Goal: Task Accomplishment & Management: Complete application form

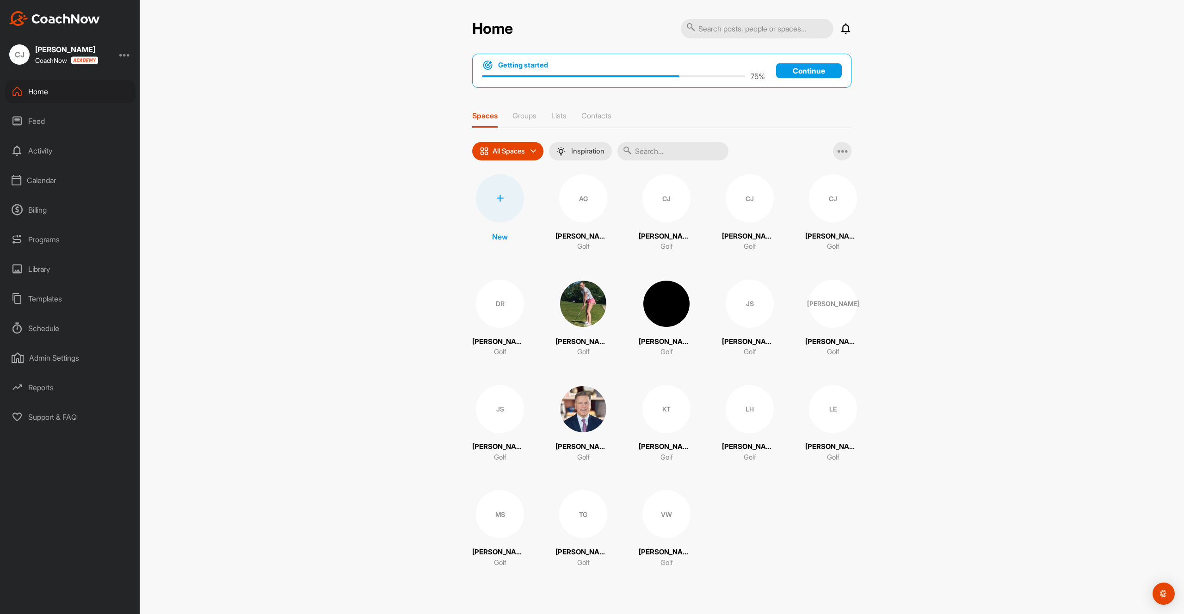
click at [499, 202] on div at bounding box center [500, 198] width 48 height 48
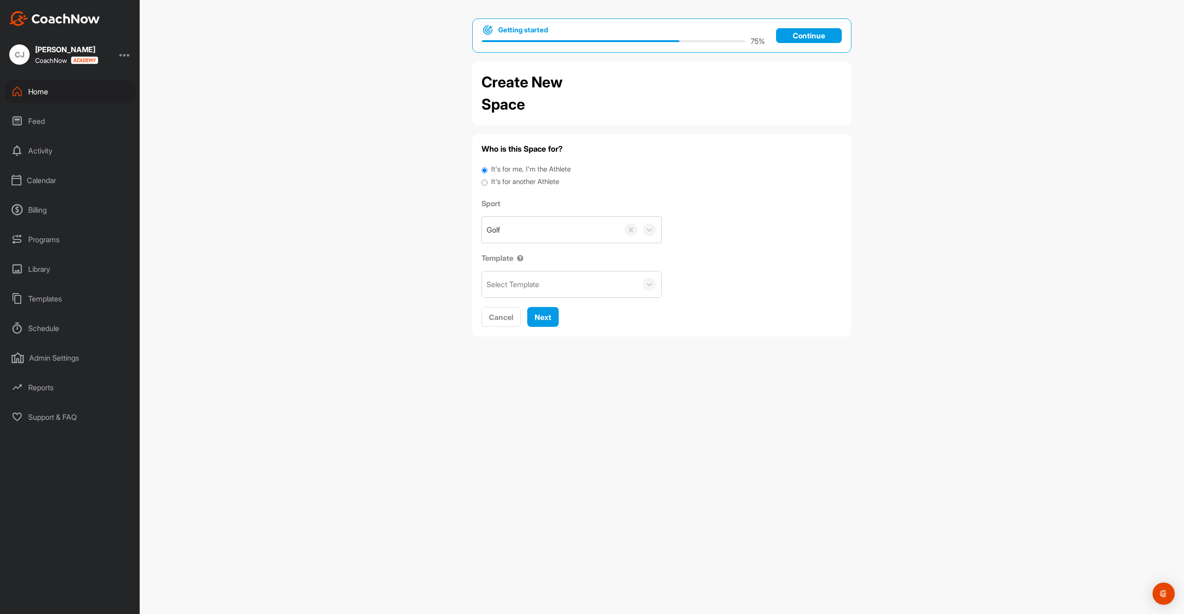
click at [511, 178] on label "It's for another Athlete" at bounding box center [525, 182] width 68 height 11
click at [487, 178] on input "It's for another Athlete" at bounding box center [484, 183] width 6 height 12
radio input "true"
click at [522, 225] on div "Search by name or email" at bounding box center [527, 229] width 80 height 11
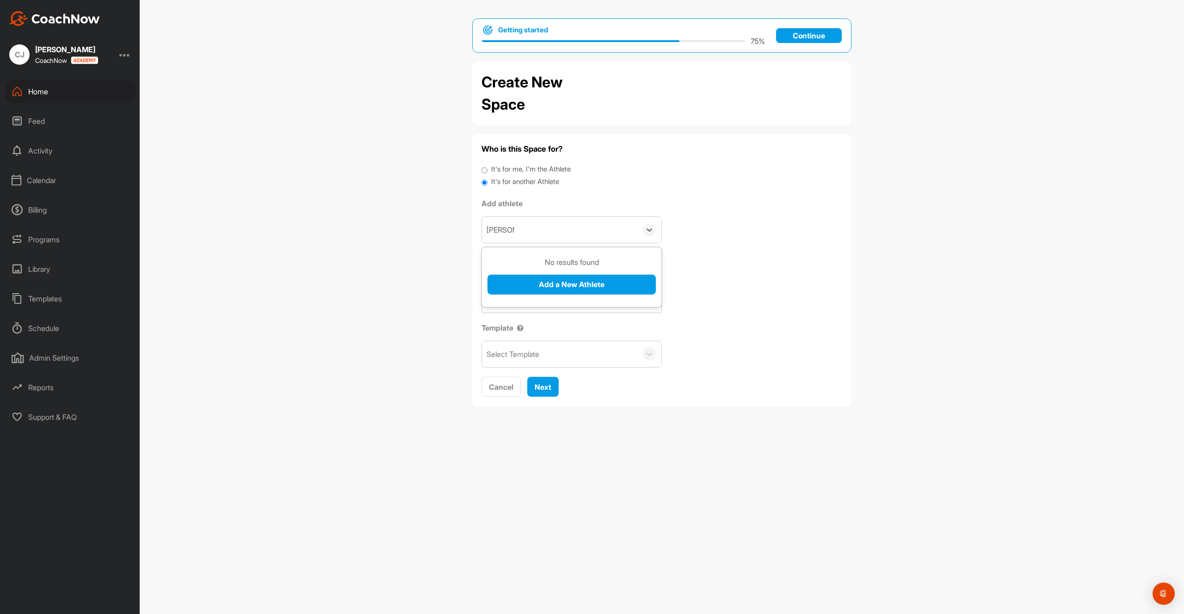
type input "[PERSON_NAME]"
click at [562, 282] on button "Add a New Athlete" at bounding box center [571, 285] width 168 height 20
type input "brad+ho@golfgenius.com"
click at [504, 336] on button "Add" at bounding box center [502, 334] width 30 height 20
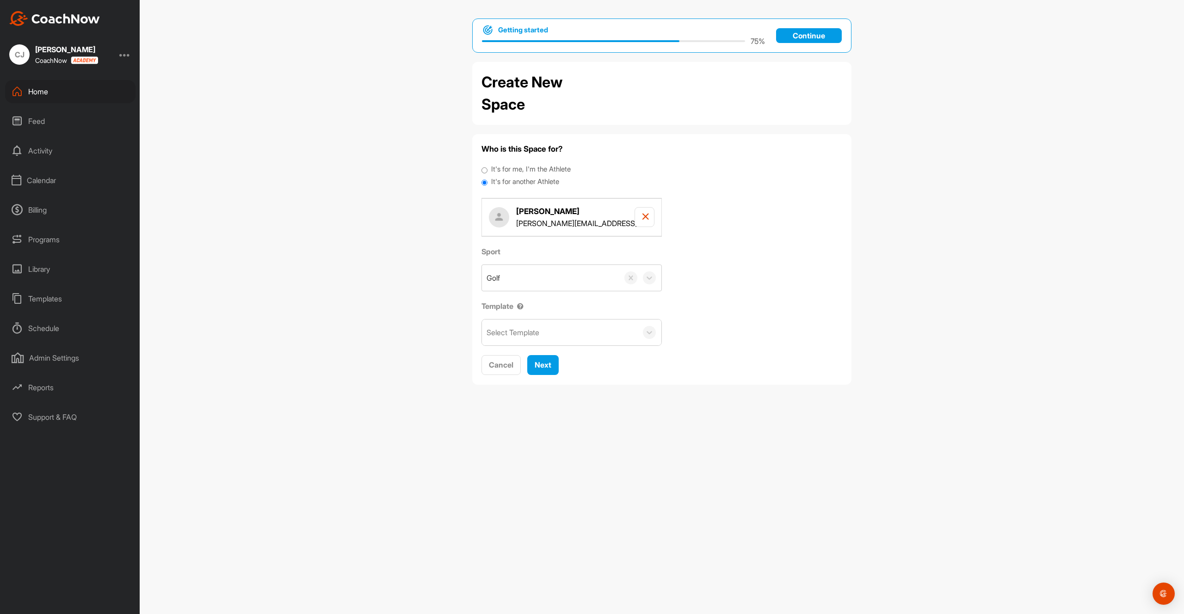
click at [521, 335] on div "Select Template" at bounding box center [513, 332] width 53 height 11
click at [523, 358] on div "Welcome to Coach Now!" at bounding box center [571, 361] width 179 height 19
click at [542, 368] on span "Next" at bounding box center [543, 364] width 17 height 9
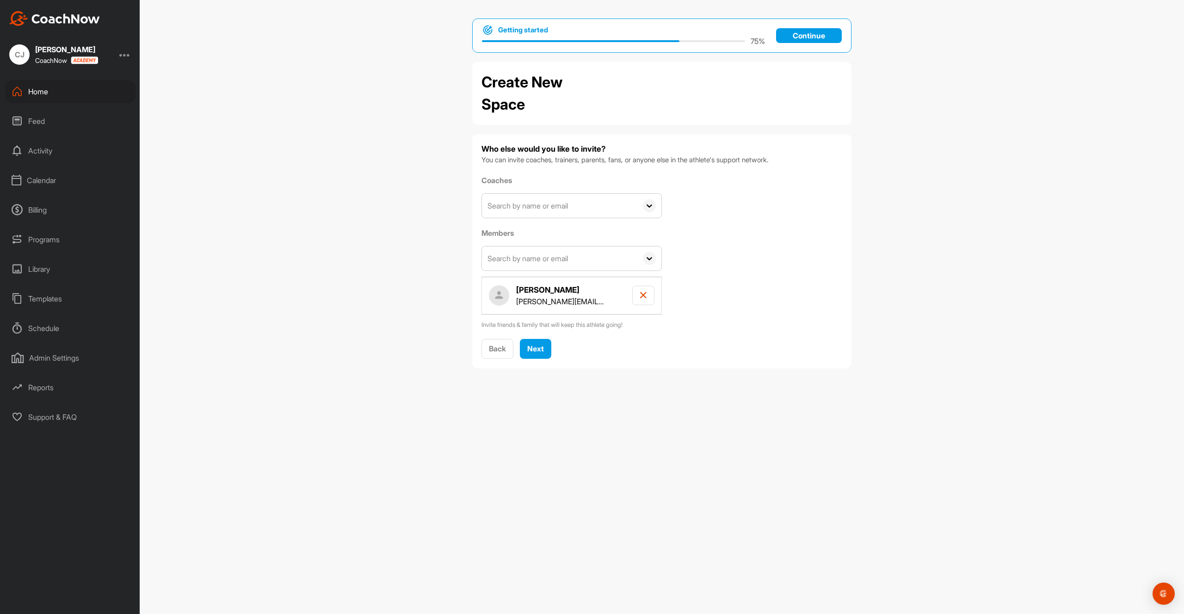
click at [557, 212] on input "text" at bounding box center [559, 206] width 155 height 24
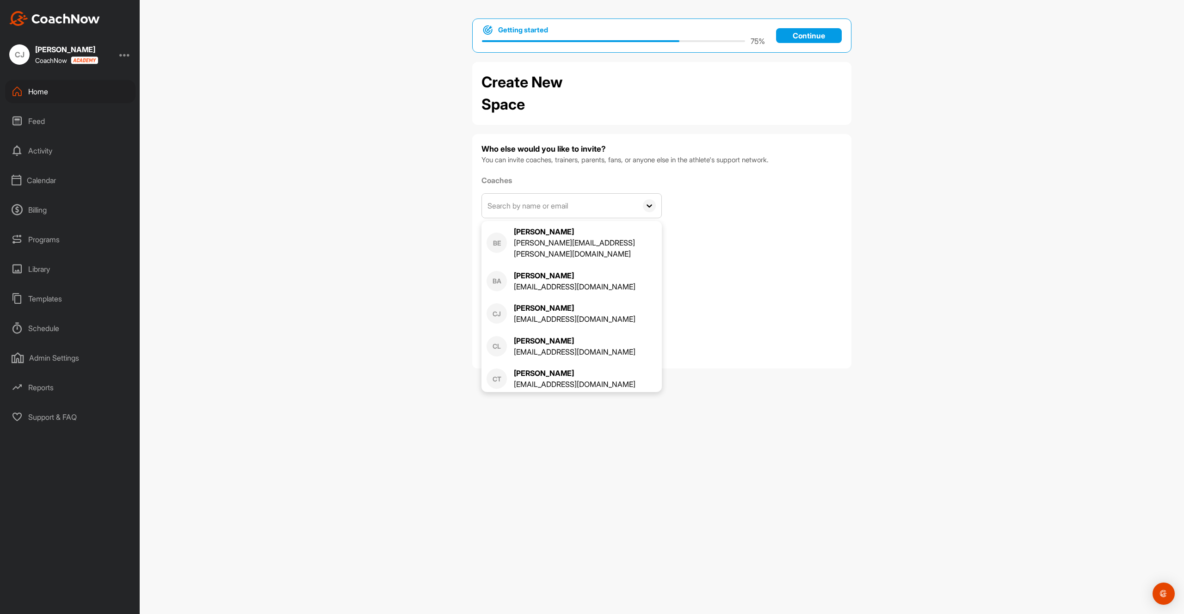
click at [431, 321] on div "Getting started 75 % Continue Create New Space Who else would you like to invit…" at bounding box center [662, 307] width 1044 height 614
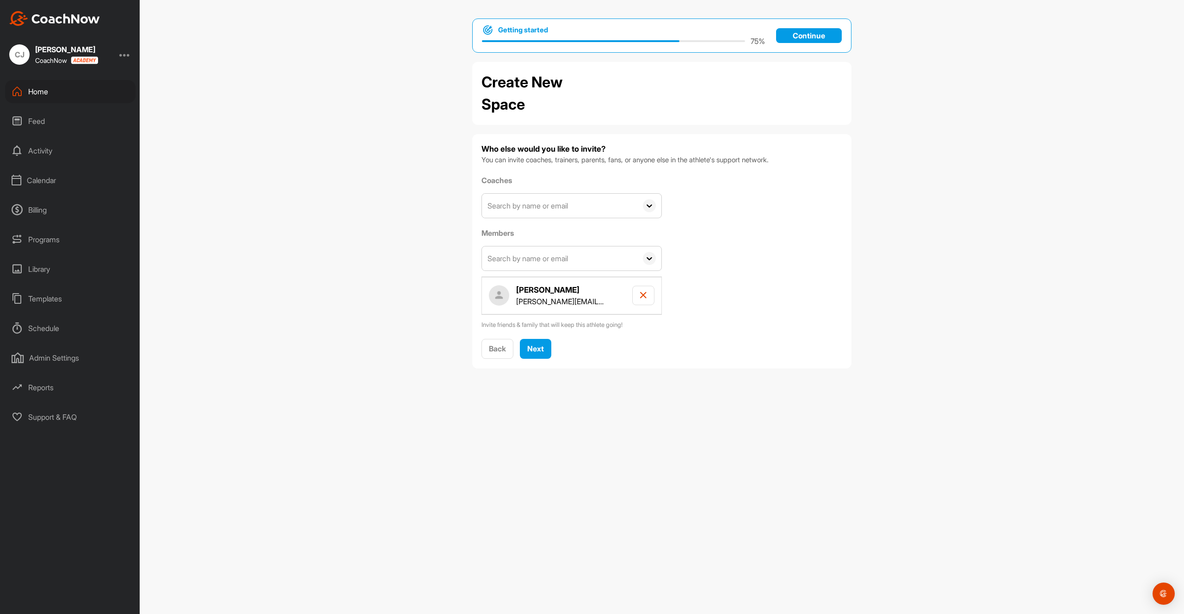
click at [584, 214] on input "text" at bounding box center [559, 206] width 155 height 24
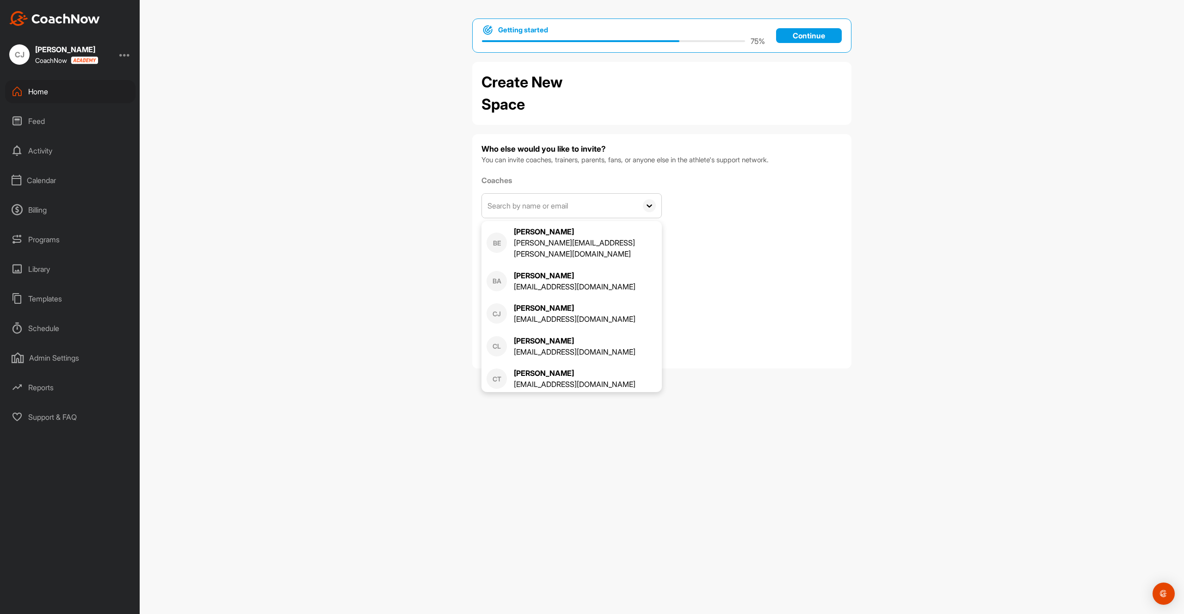
paste input "luke.a.patton123@gmail.com"
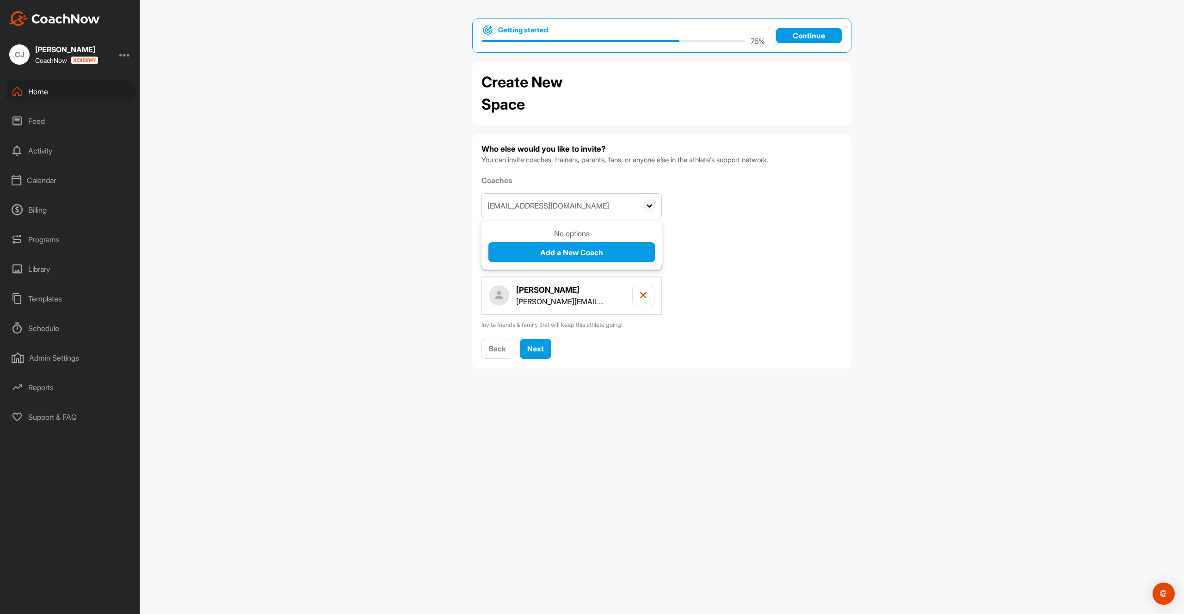
click at [503, 206] on input "luke.a.patton123@gmail.com" at bounding box center [559, 206] width 155 height 24
type input "luke.a.patton123@gmail.com"
click at [605, 208] on input "luke.a.patton123@gmail.com" at bounding box center [559, 206] width 155 height 24
click at [583, 250] on span "Add a New Coach" at bounding box center [571, 252] width 63 height 9
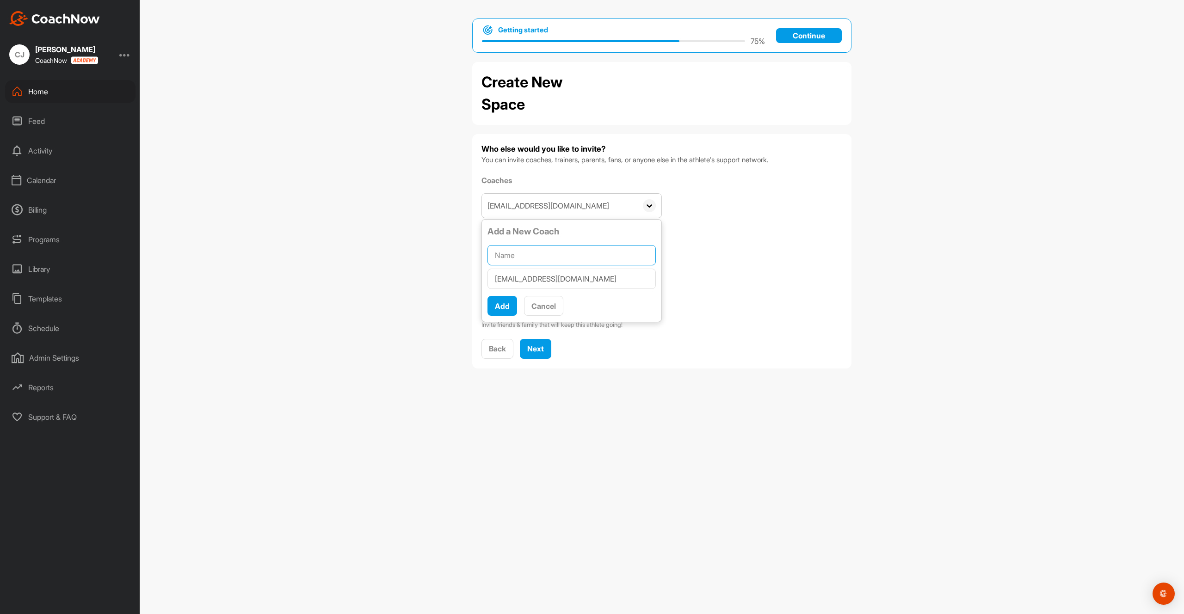
click at [569, 260] on input "text" at bounding box center [571, 255] width 168 height 20
type input "[PERSON_NAME]"
click at [506, 304] on span "Add" at bounding box center [502, 306] width 15 height 9
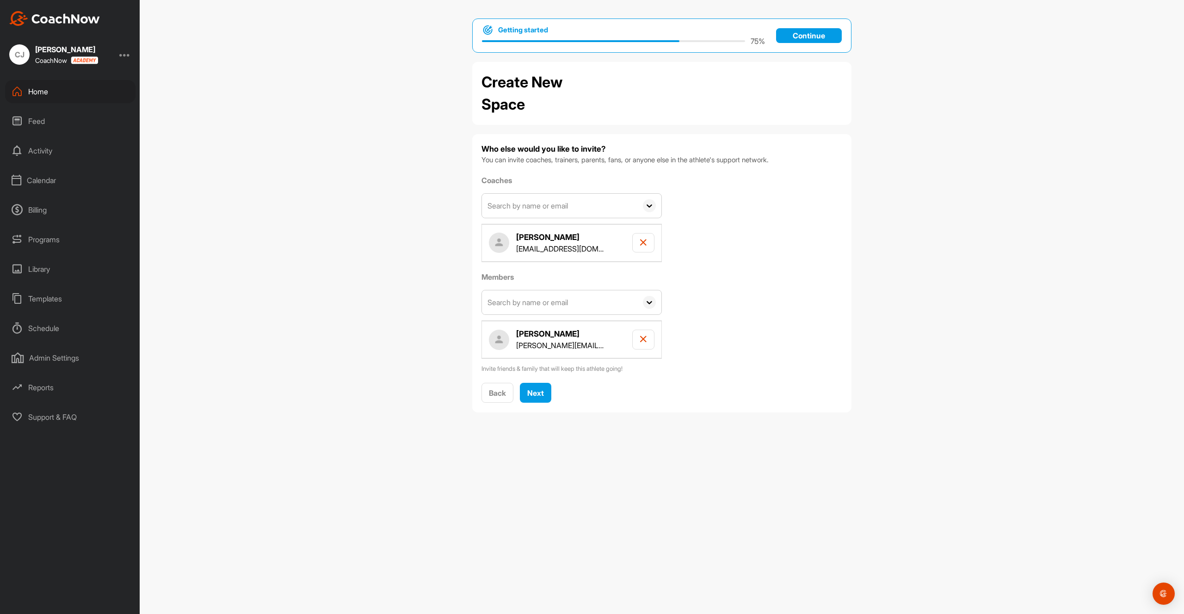
click at [548, 207] on input "text" at bounding box center [559, 206] width 155 height 24
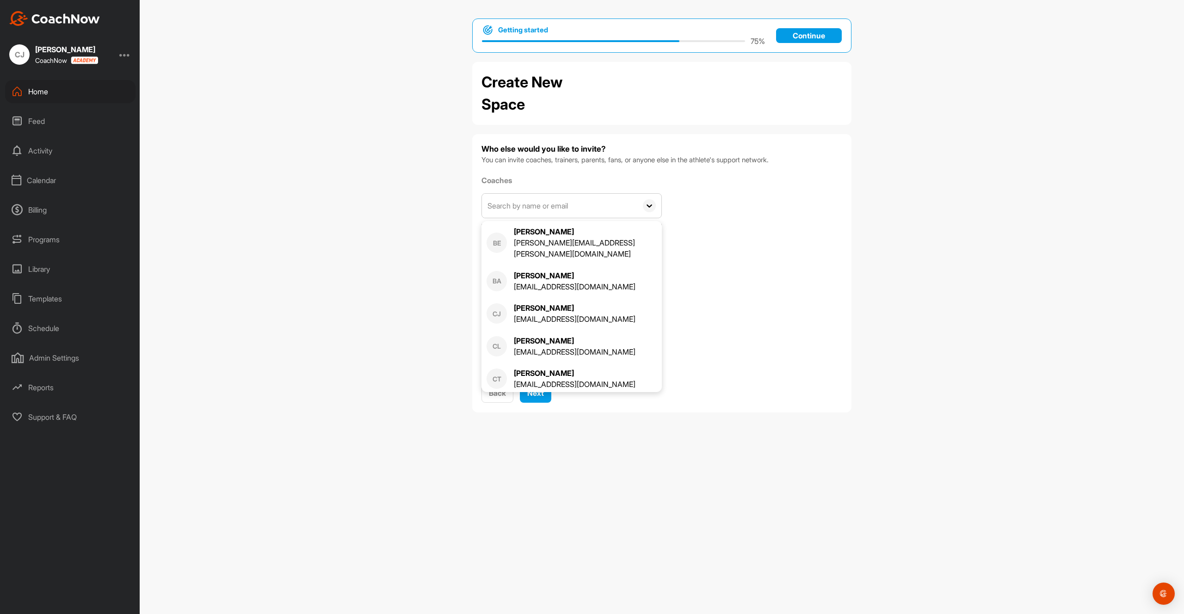
paste input "connor.levandowski@pga.com"
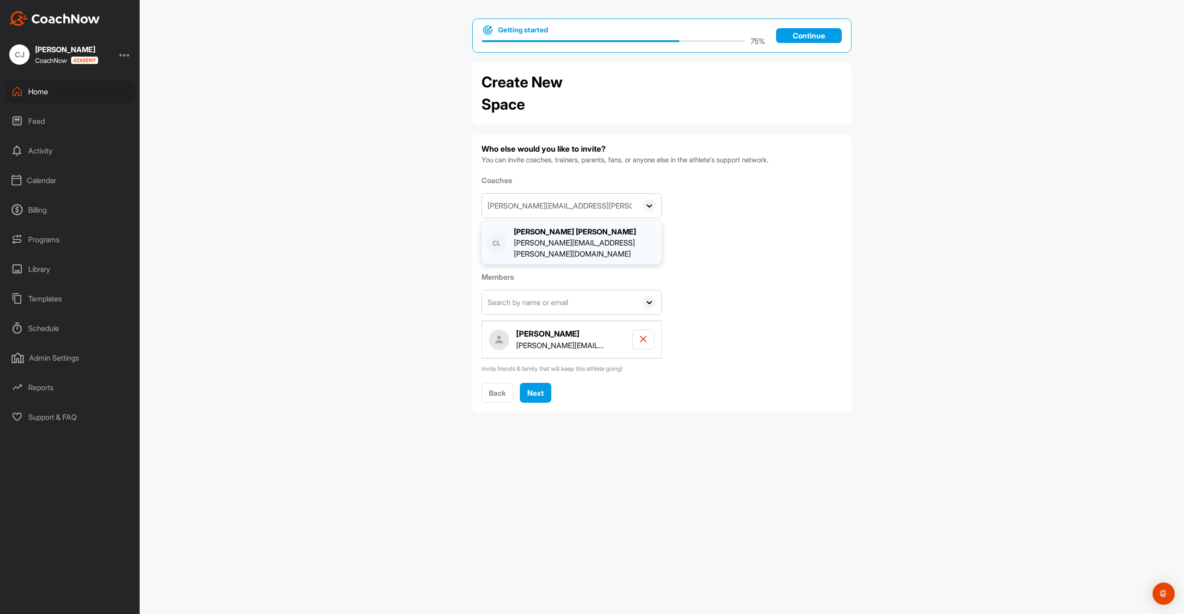
type input "connor.levandowski@pga.com"
click at [549, 242] on div "connor.levandowski@pga.com" at bounding box center [585, 248] width 143 height 22
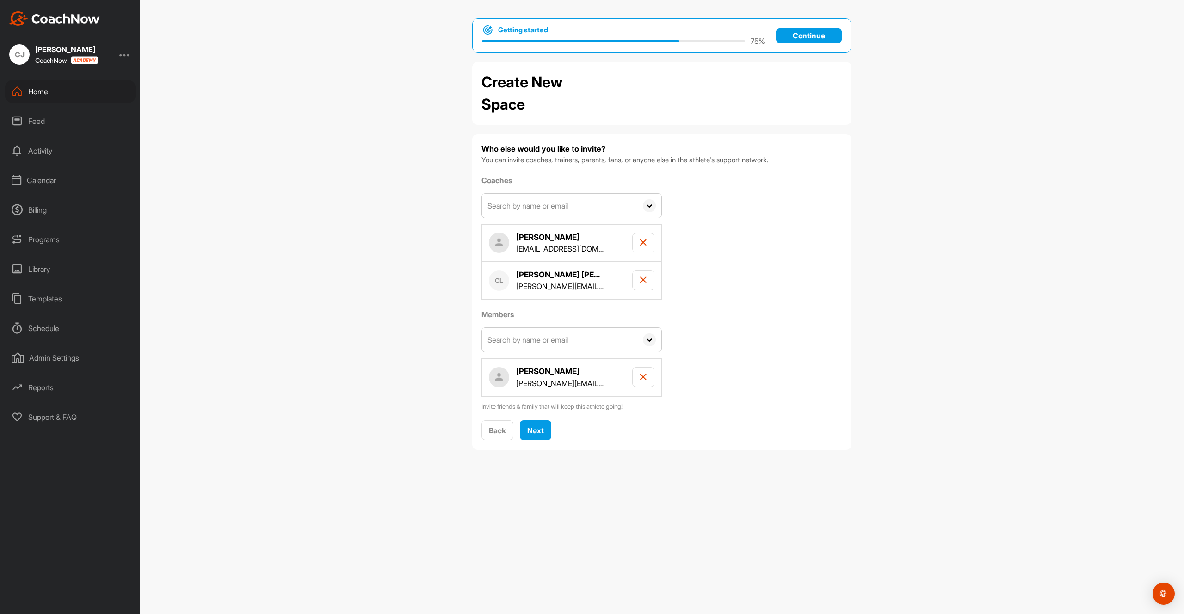
click at [517, 213] on input "text" at bounding box center [559, 206] width 155 height 24
paste input "[EMAIL_ADDRESS][DOMAIN_NAME]"
click at [502, 204] on input "[EMAIL_ADDRESS][DOMAIN_NAME]" at bounding box center [559, 206] width 155 height 24
click at [595, 209] on input "[EMAIL_ADDRESS][DOMAIN_NAME]" at bounding box center [559, 206] width 155 height 24
type input "[EMAIL_ADDRESS][DOMAIN_NAME]"
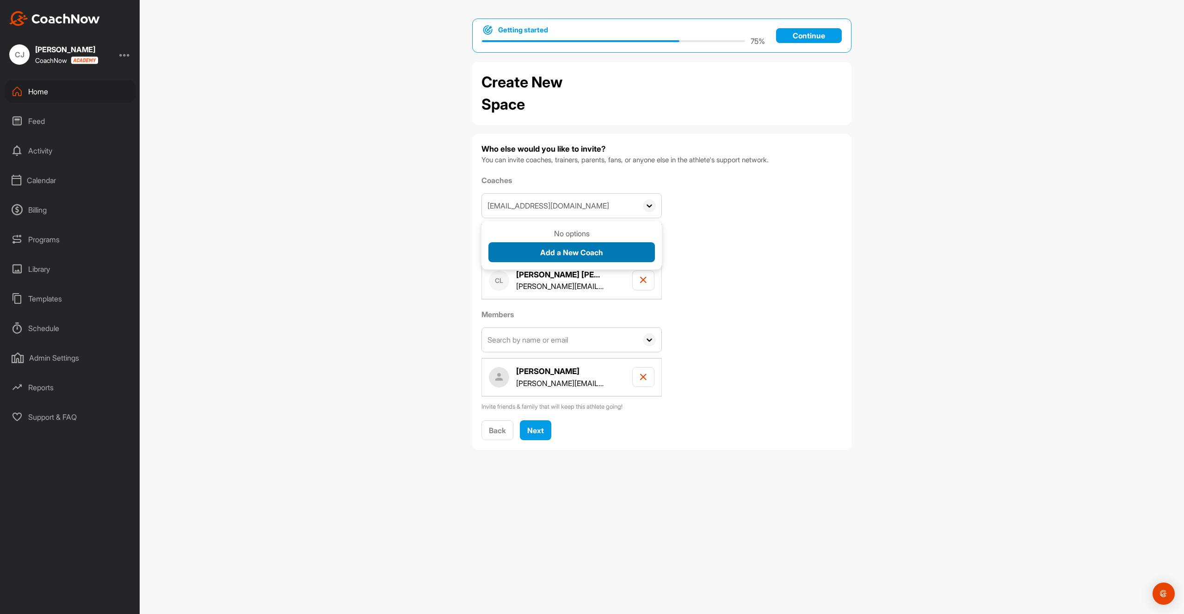
click at [571, 253] on span "Add a New Coach" at bounding box center [571, 252] width 63 height 9
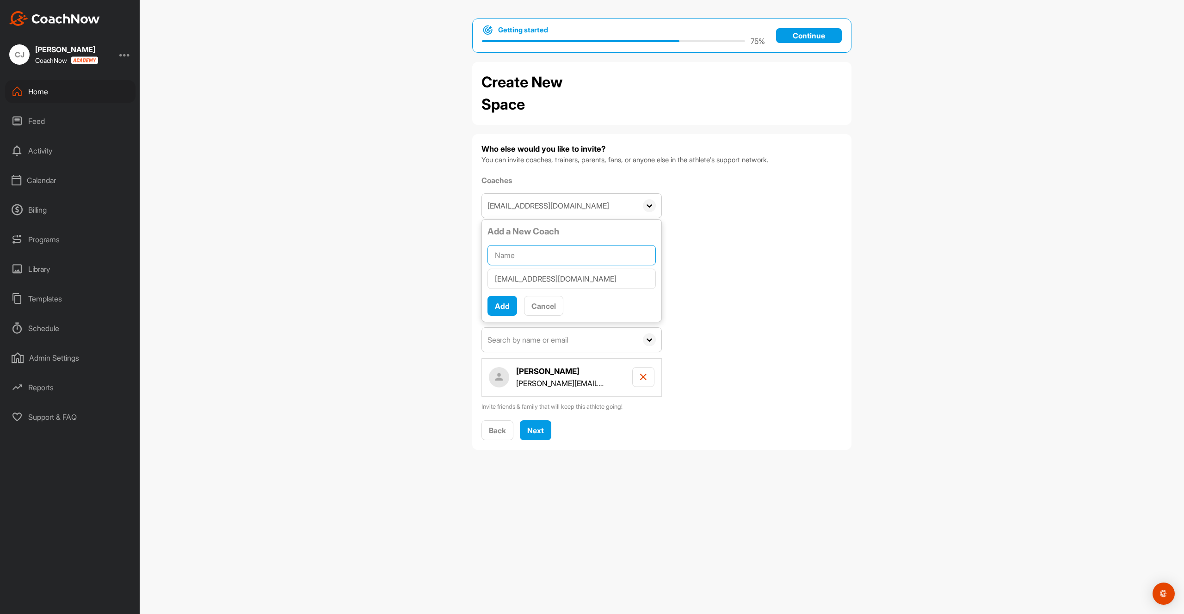
click at [571, 253] on input "text" at bounding box center [571, 255] width 168 height 20
type input "[PERSON_NAME]"
click at [502, 307] on span "Add" at bounding box center [502, 306] width 15 height 9
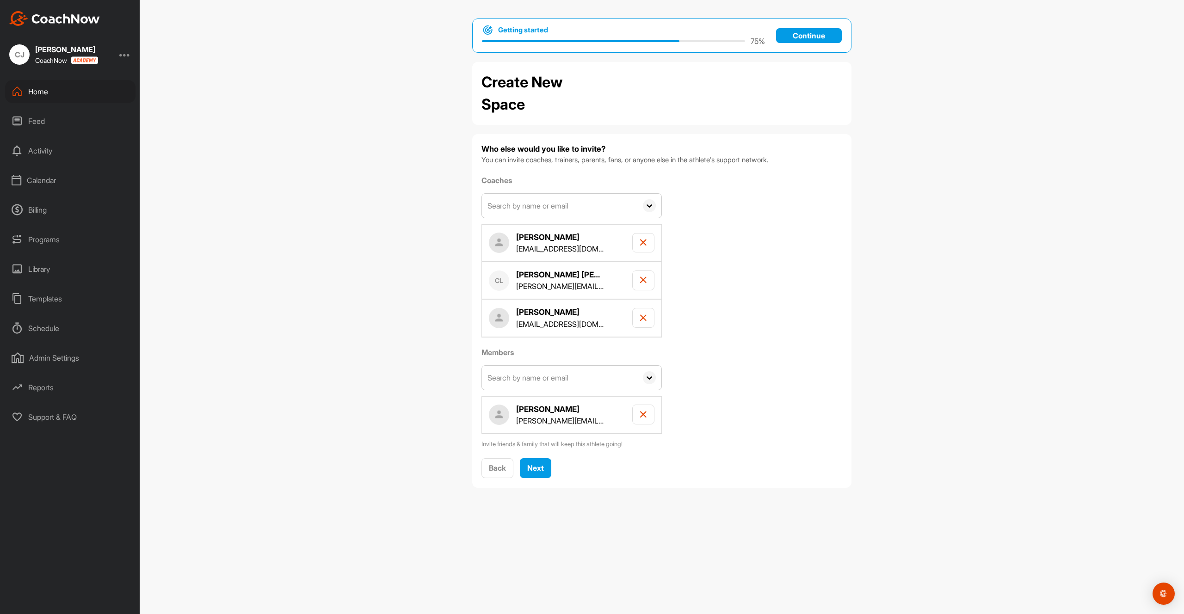
click at [517, 201] on input "text" at bounding box center [559, 206] width 155 height 24
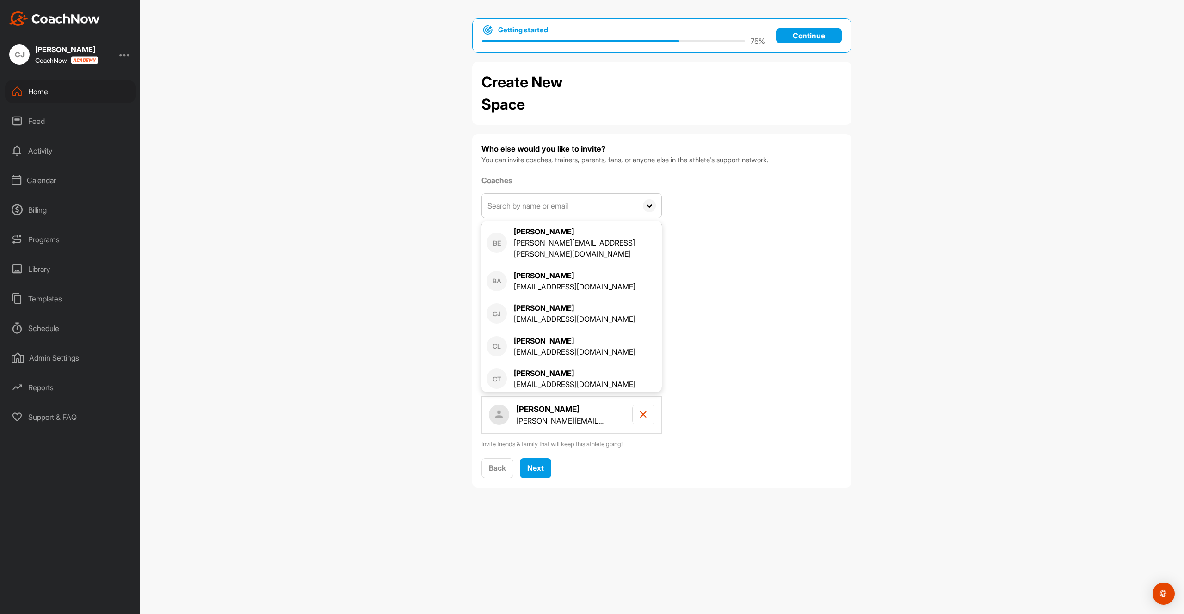
paste input "[EMAIL_ADDRESS][DOMAIN_NAME]"
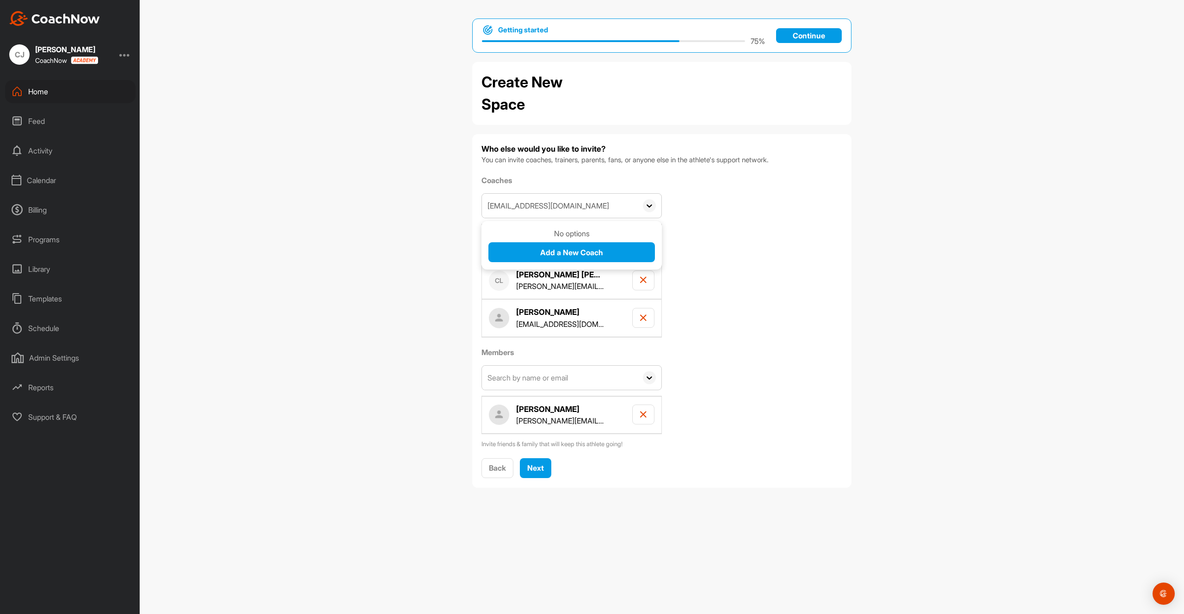
click at [503, 204] on input "[EMAIL_ADDRESS][DOMAIN_NAME]" at bounding box center [559, 206] width 155 height 24
click at [602, 206] on input "[EMAIL_ADDRESS][DOMAIN_NAME]" at bounding box center [559, 206] width 155 height 24
type input "[EMAIL_ADDRESS][DOMAIN_NAME]"
click at [549, 256] on span "Add a New Coach" at bounding box center [571, 252] width 63 height 9
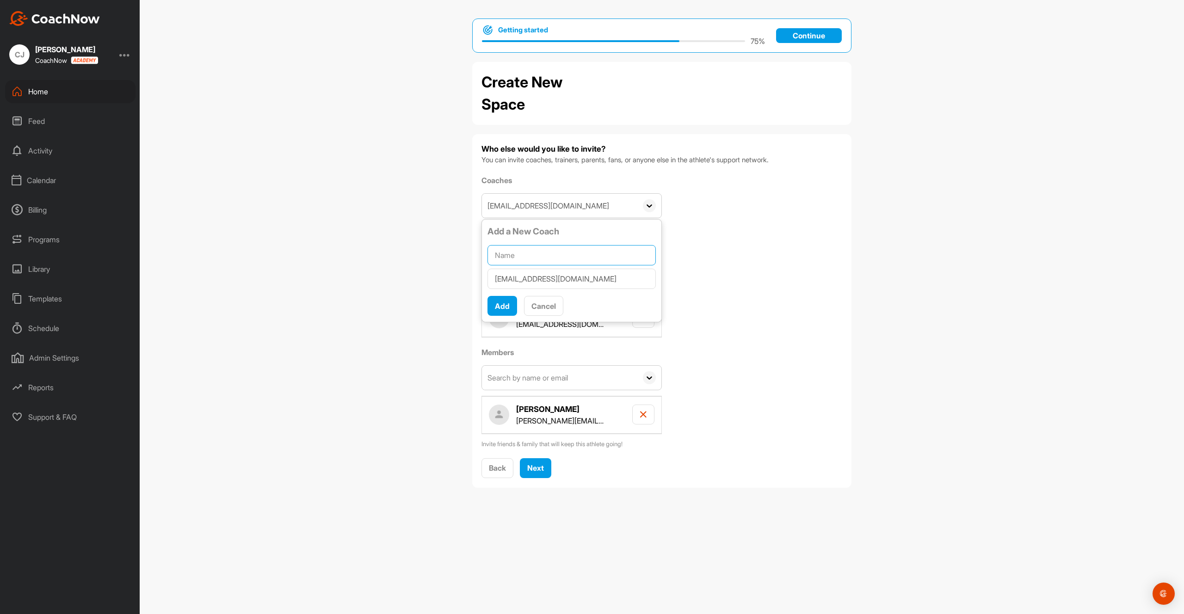
click at [549, 256] on input "text" at bounding box center [571, 255] width 168 height 20
type input "[PERSON_NAME]"
click at [502, 310] on span "Add" at bounding box center [502, 306] width 15 height 9
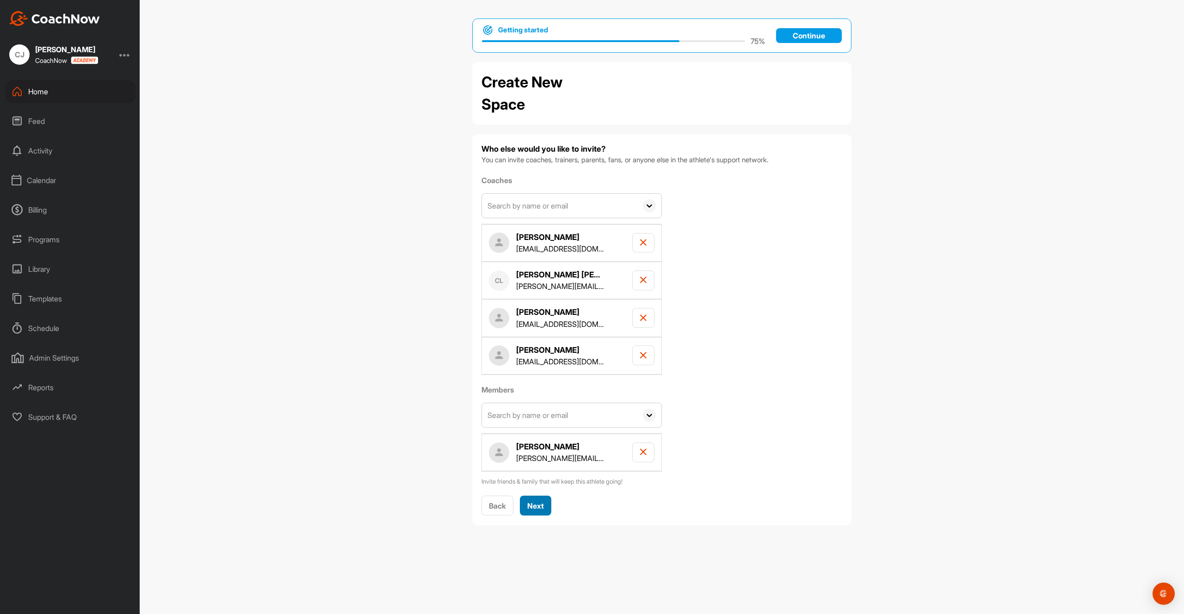
click at [540, 502] on span "Next" at bounding box center [535, 505] width 17 height 9
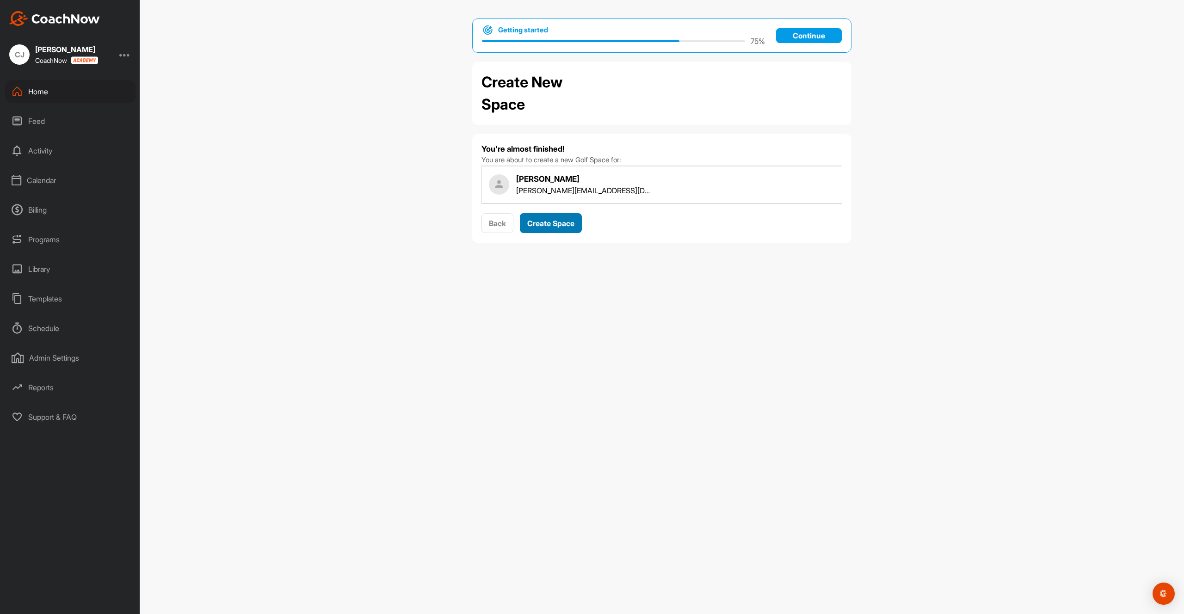
click at [555, 228] on button "Create Space" at bounding box center [551, 223] width 62 height 20
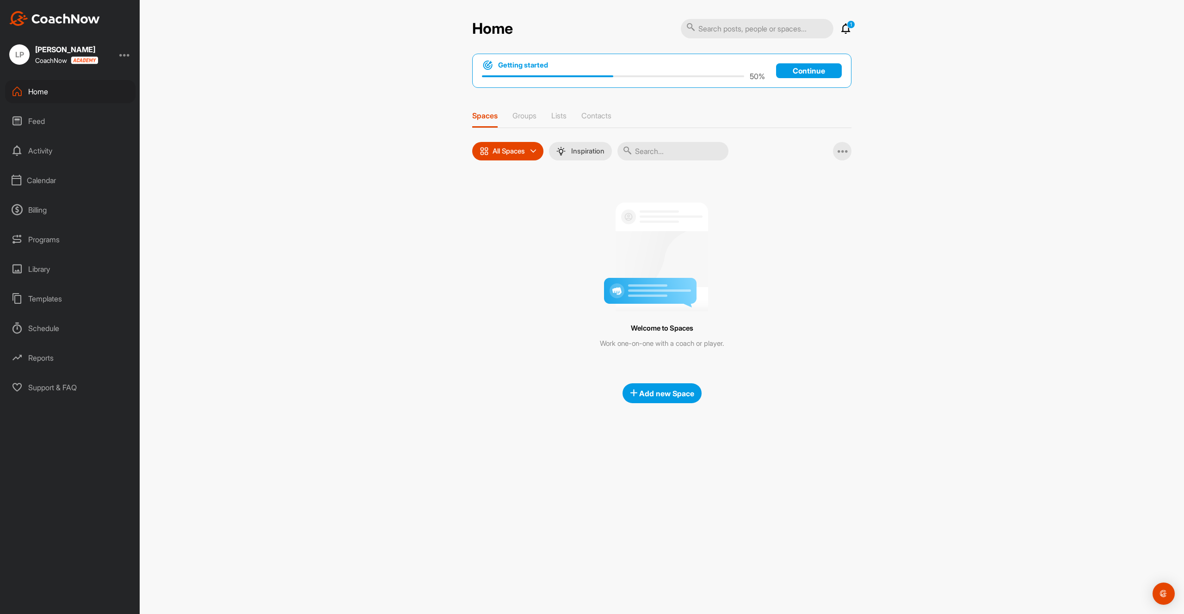
click at [849, 28] on p "1" at bounding box center [851, 24] width 8 height 8
click at [848, 30] on icon at bounding box center [845, 28] width 11 height 11
click at [699, 54] on p "Invitations" at bounding box center [698, 49] width 35 height 9
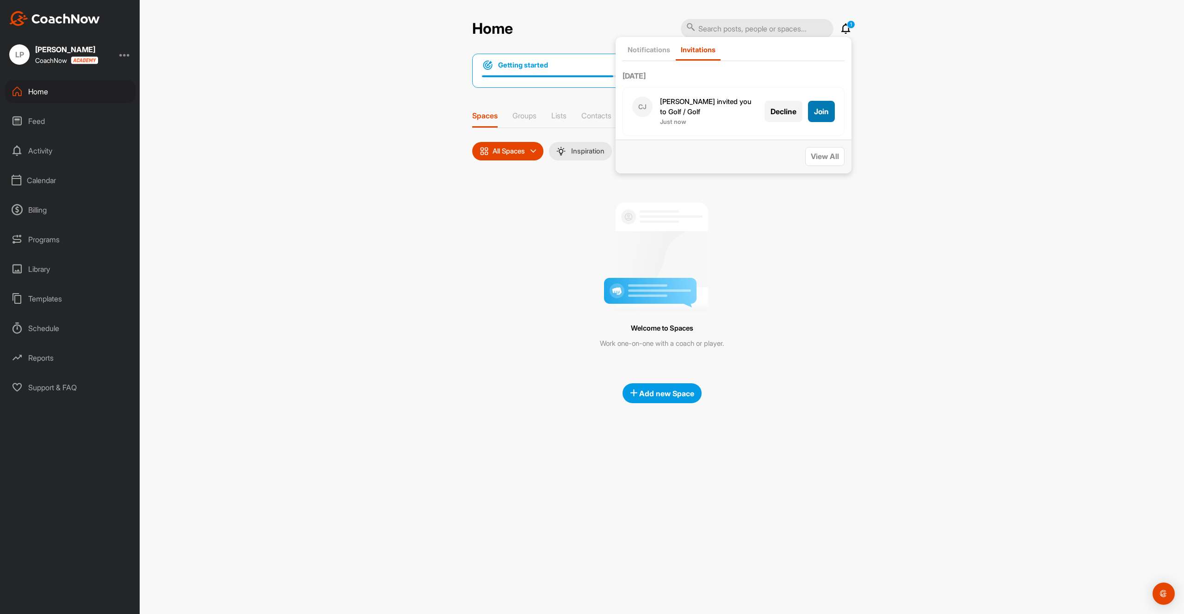
click at [828, 113] on span "Join" at bounding box center [821, 111] width 15 height 9
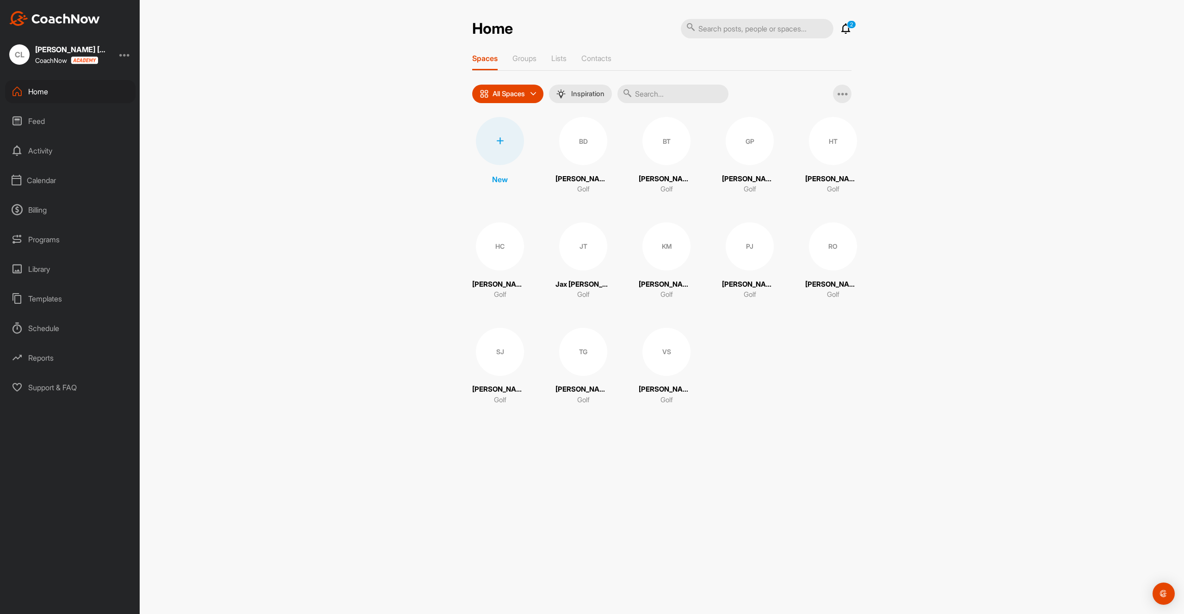
click at [847, 27] on p "2" at bounding box center [851, 24] width 9 height 8
click at [847, 30] on icon at bounding box center [845, 28] width 11 height 11
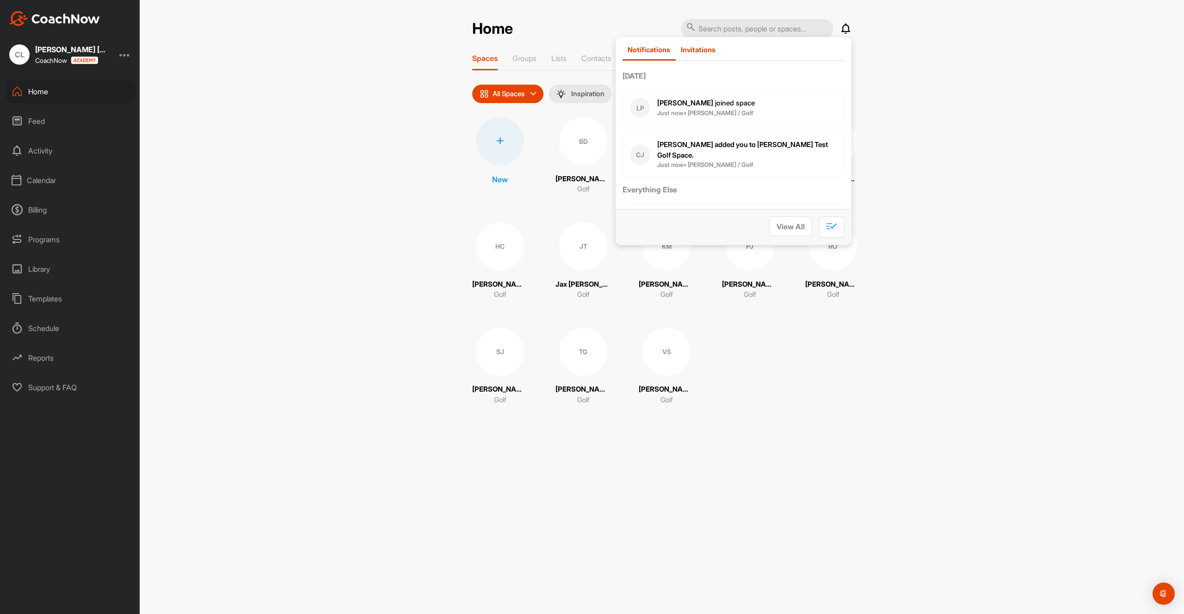
click at [701, 45] on p "Invitations" at bounding box center [698, 49] width 35 height 9
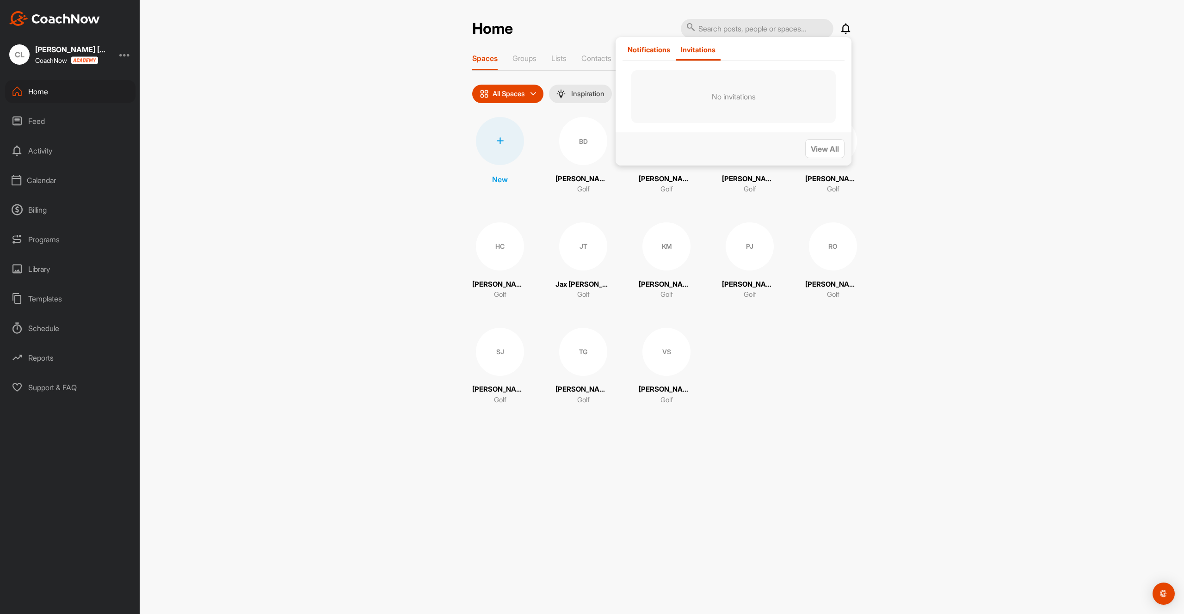
click at [672, 50] on div "Notifications" at bounding box center [649, 52] width 53 height 15
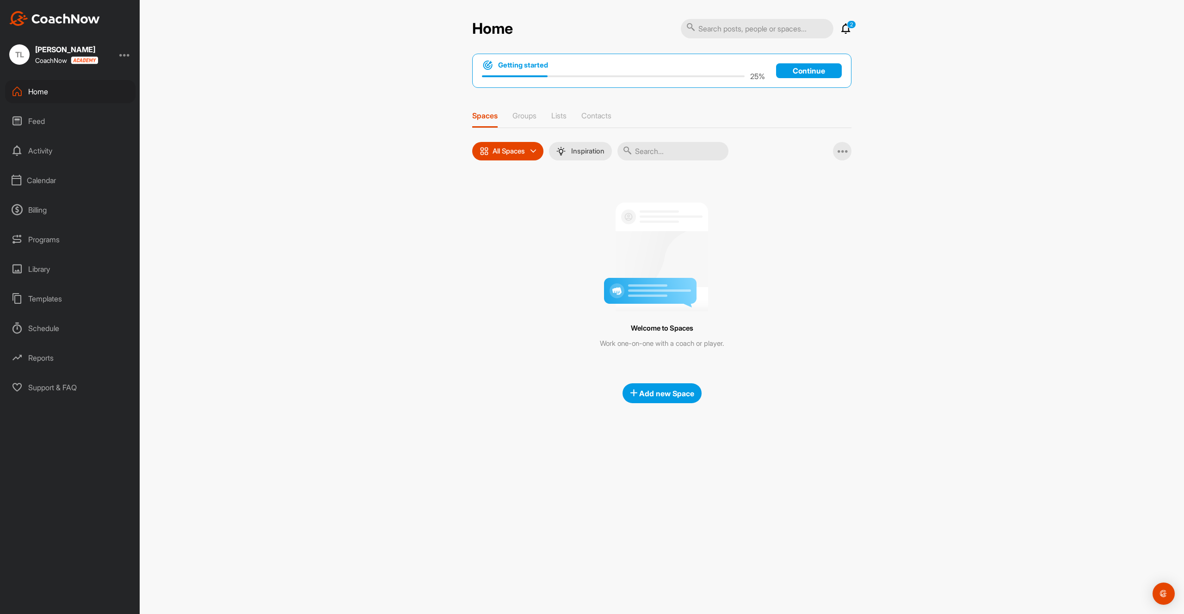
click at [851, 26] on p "2" at bounding box center [851, 24] width 9 height 8
click at [847, 29] on icon at bounding box center [845, 28] width 11 height 11
click at [705, 49] on p "Invitations" at bounding box center [698, 49] width 35 height 9
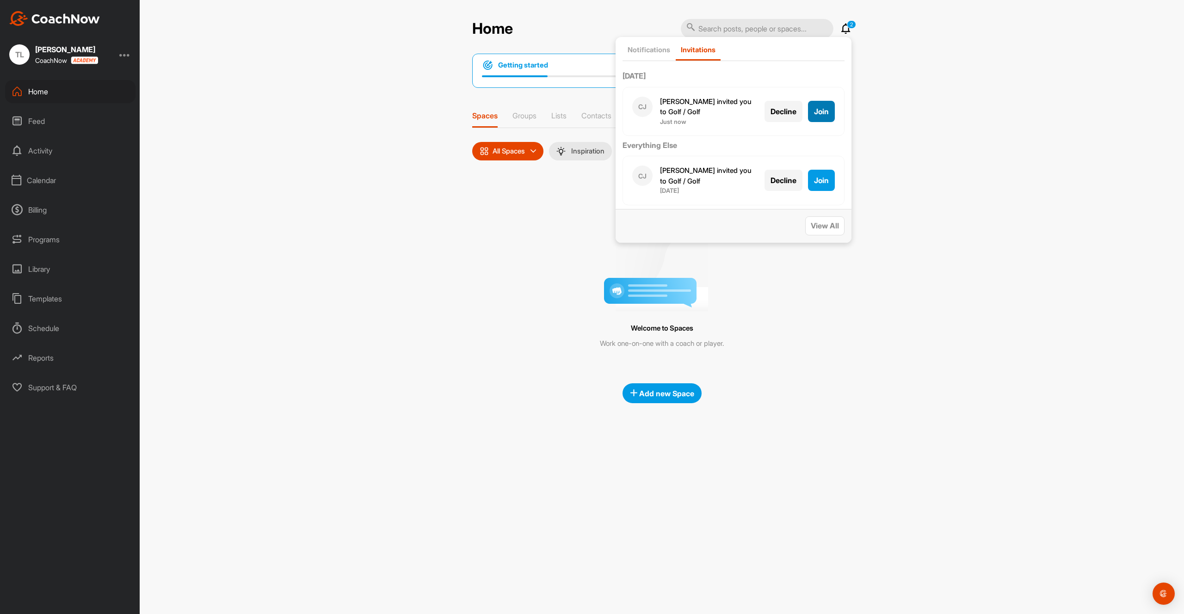
click at [819, 113] on span "Join" at bounding box center [821, 111] width 15 height 9
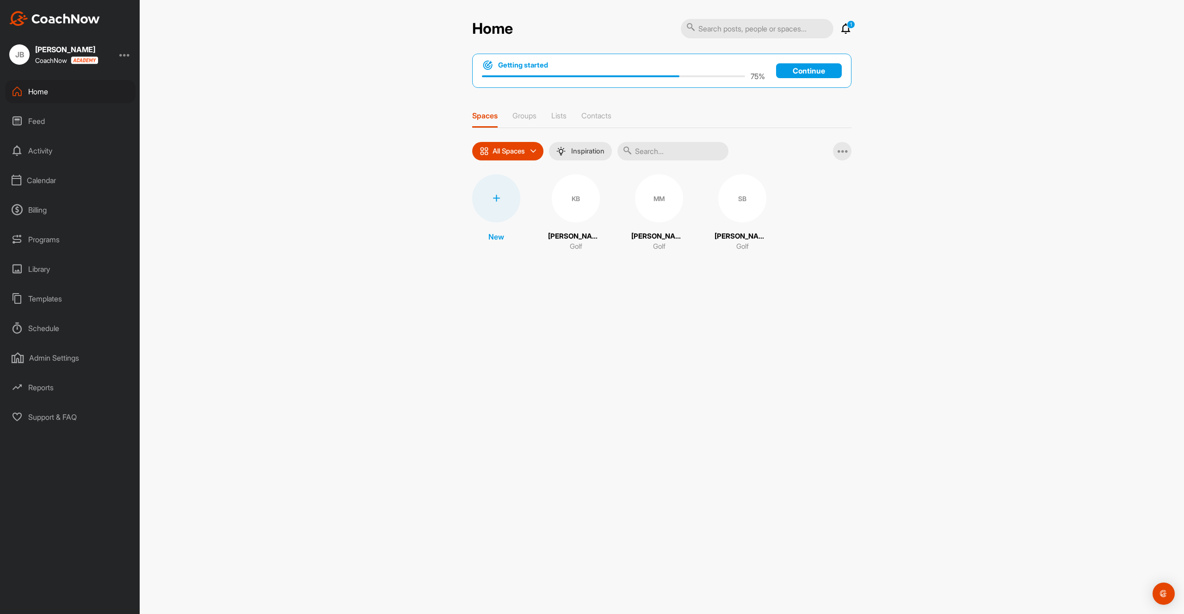
click at [848, 31] on icon at bounding box center [845, 28] width 11 height 11
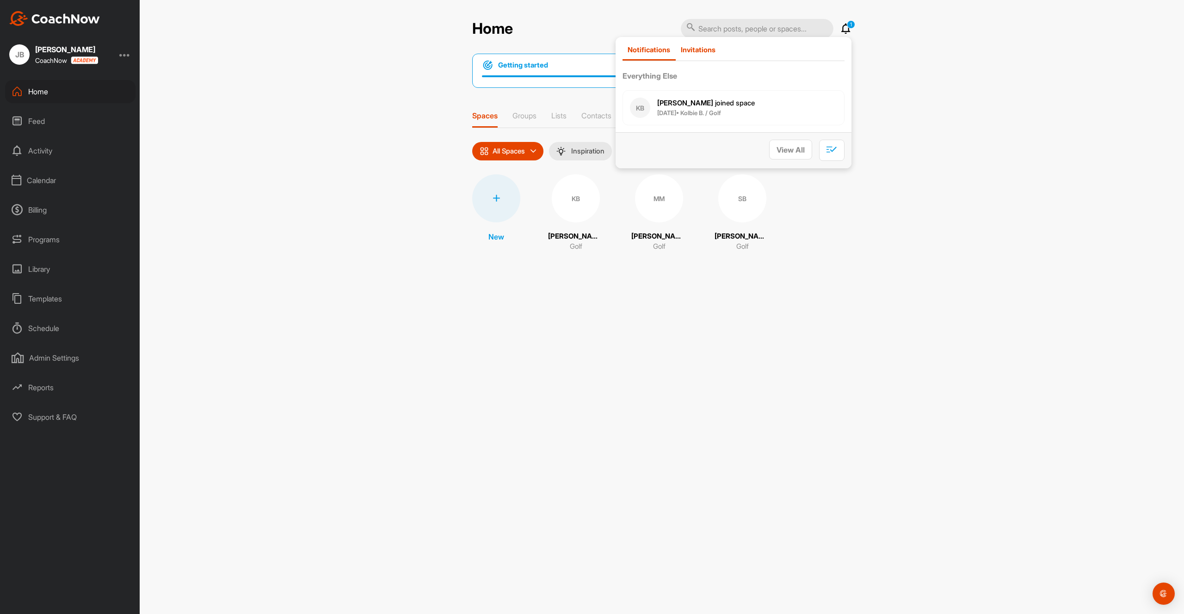
click at [703, 46] on p "Invitations" at bounding box center [698, 49] width 35 height 9
click at [824, 102] on button "Join" at bounding box center [821, 111] width 27 height 21
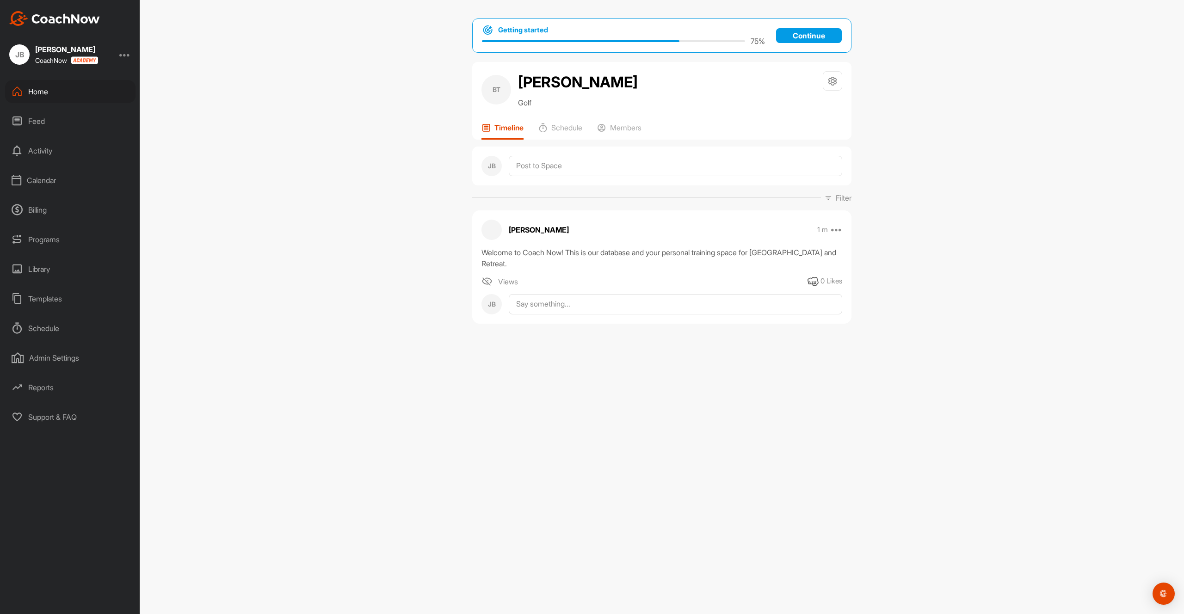
click at [129, 56] on div at bounding box center [124, 54] width 11 height 11
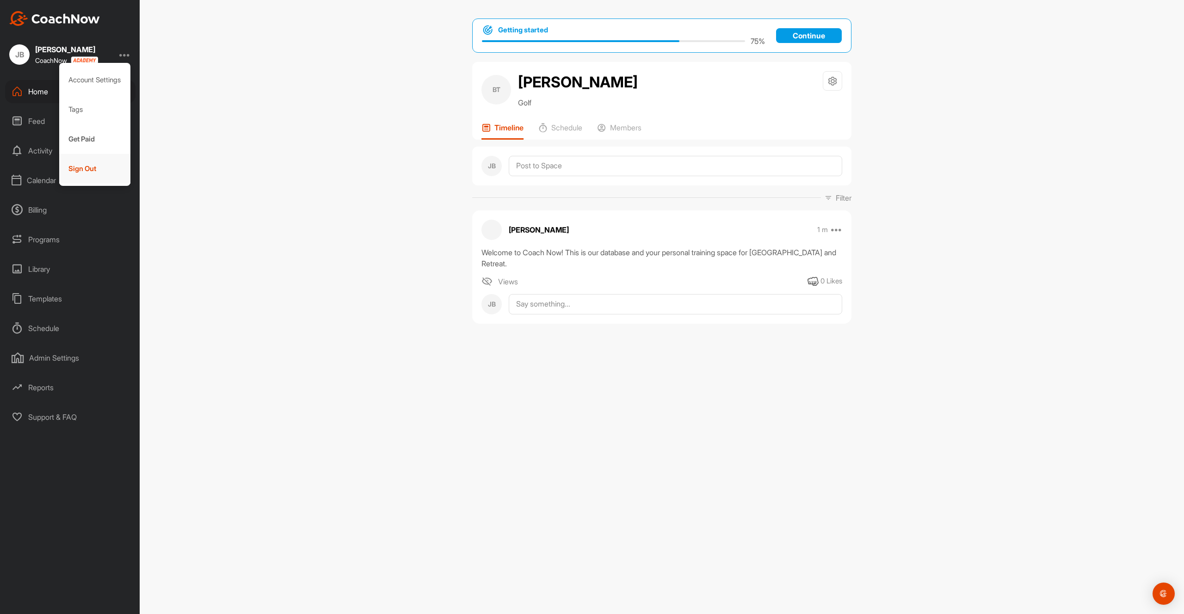
click at [105, 166] on div "Sign Out" at bounding box center [95, 169] width 72 height 30
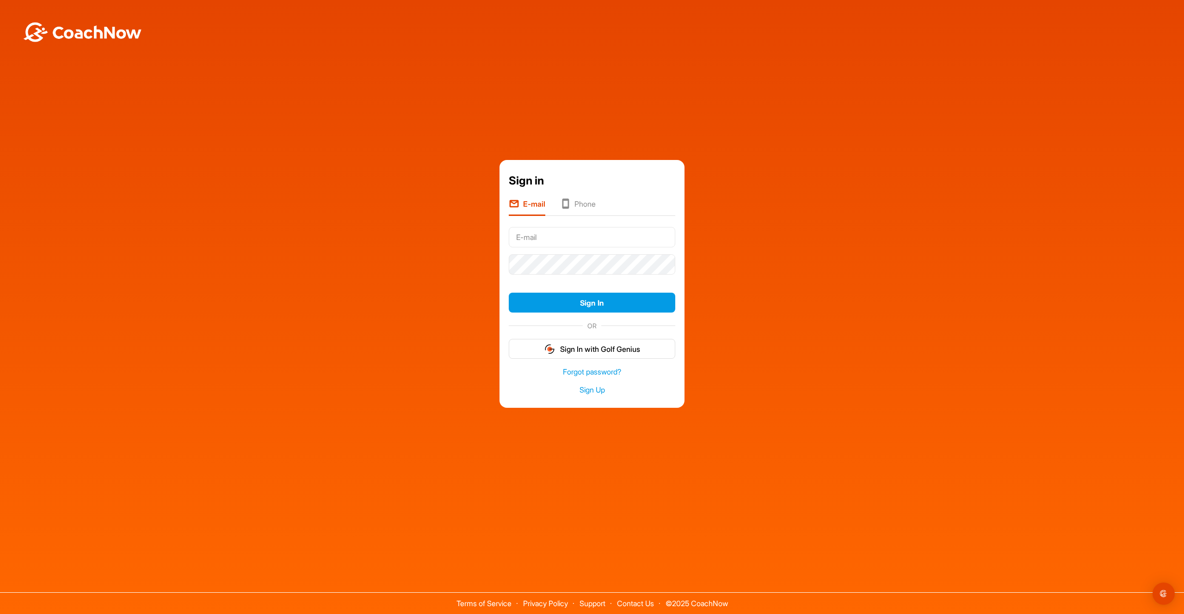
type input "brad@golfgenius.com"
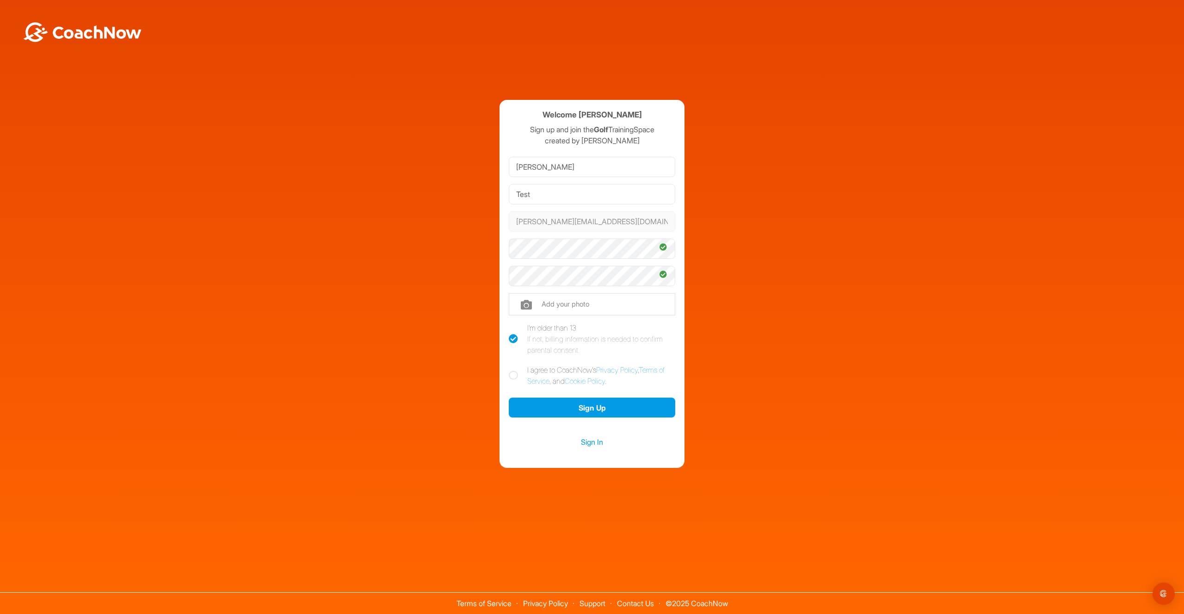
click at [509, 375] on icon at bounding box center [513, 375] width 9 height 9
click at [509, 370] on input "I agree to CoachNow's Privacy Policy , Terms of Service , and Cookie Policy ." at bounding box center [512, 367] width 6 height 6
checkbox input "true"
click at [562, 407] on button "Sign Up" at bounding box center [592, 408] width 167 height 20
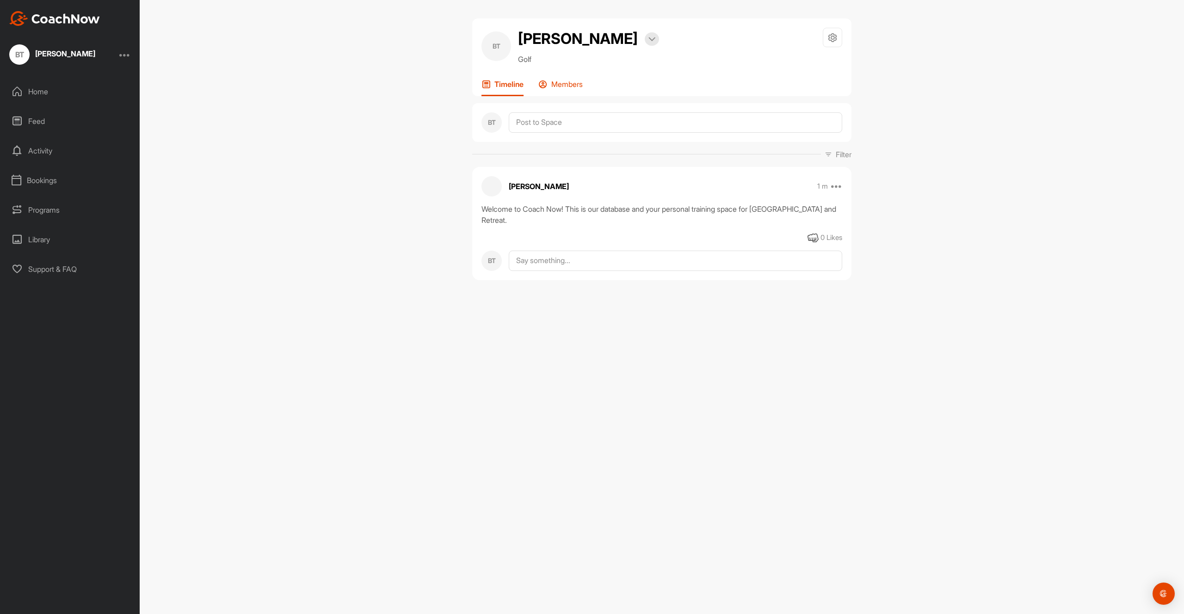
click at [571, 84] on p "Members" at bounding box center [566, 84] width 31 height 9
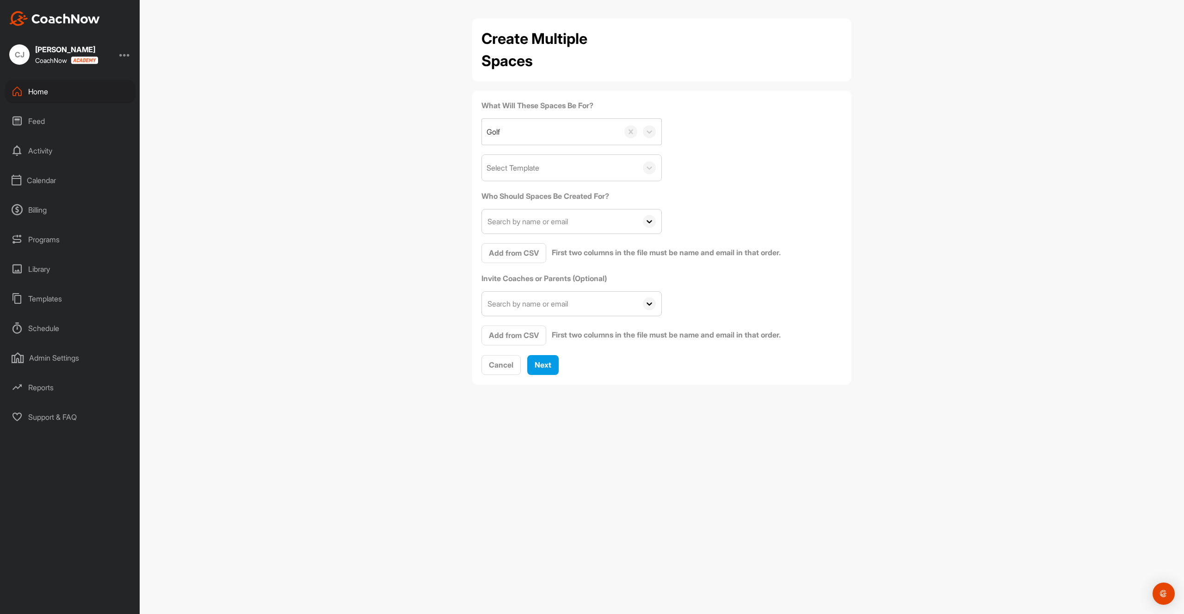
click at [562, 173] on div "Select Template" at bounding box center [559, 168] width 155 height 26
click at [558, 195] on div "Welcome to Coach Now!" at bounding box center [571, 196] width 179 height 19
click at [528, 253] on span "Add from CSV" at bounding box center [514, 252] width 50 height 9
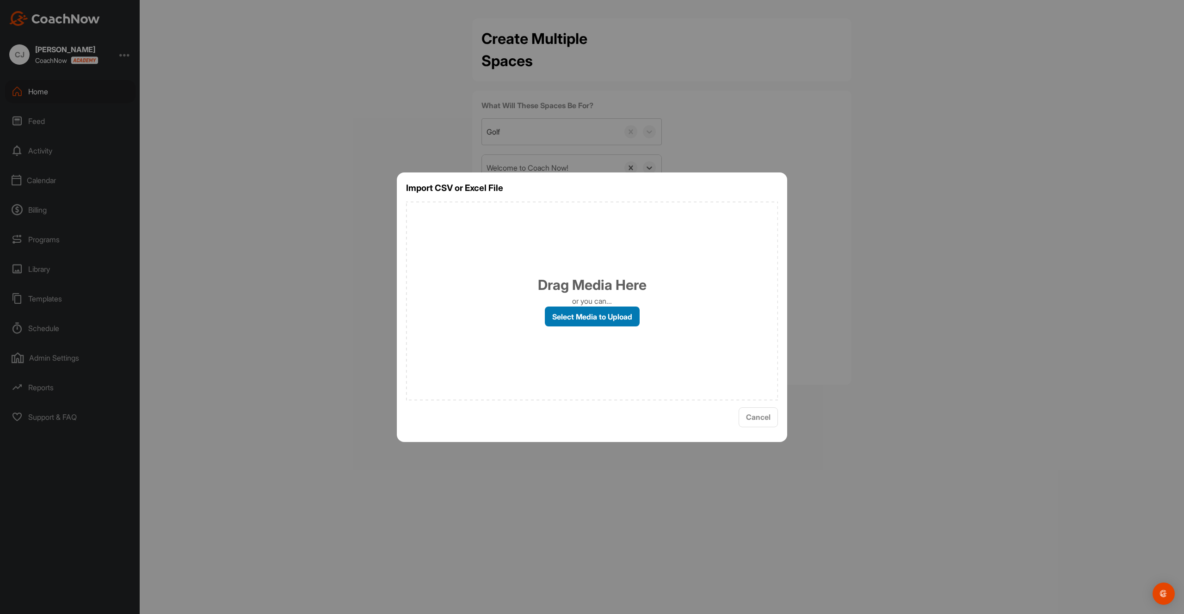
click at [586, 315] on label "Select Media to Upload" at bounding box center [592, 317] width 95 height 20
click at [0, 0] on input "Select Media to Upload" at bounding box center [0, 0] width 0 height 0
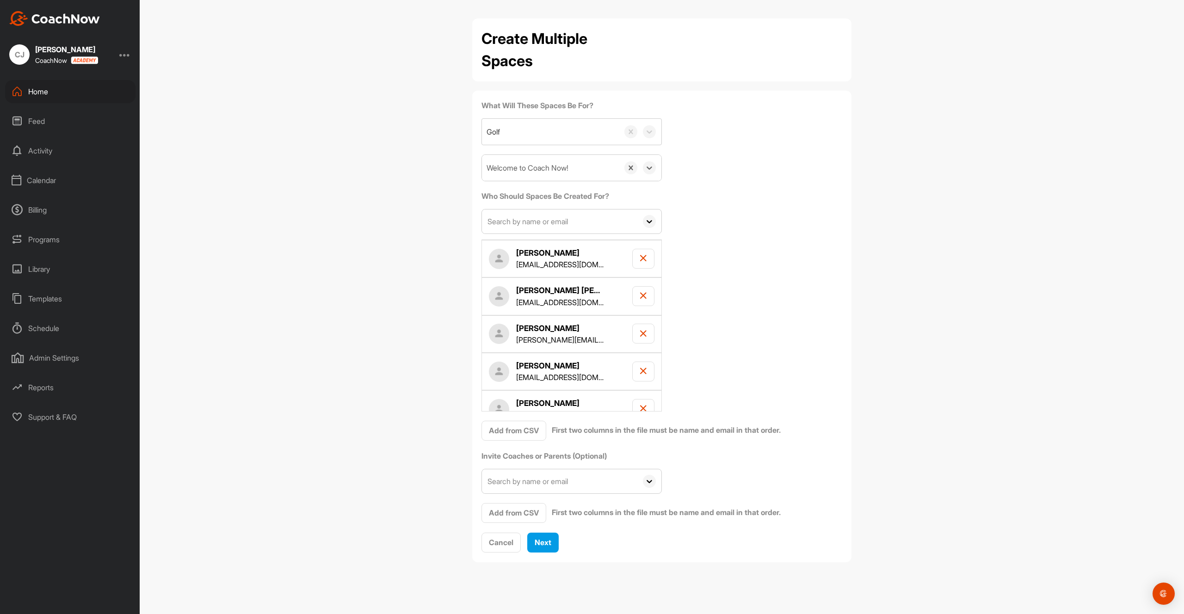
click at [565, 483] on input "text" at bounding box center [559, 481] width 155 height 24
type input "jam"
click at [516, 511] on div "[PERSON_NAME]" at bounding box center [575, 507] width 122 height 11
click at [514, 487] on input "text" at bounding box center [559, 481] width 155 height 24
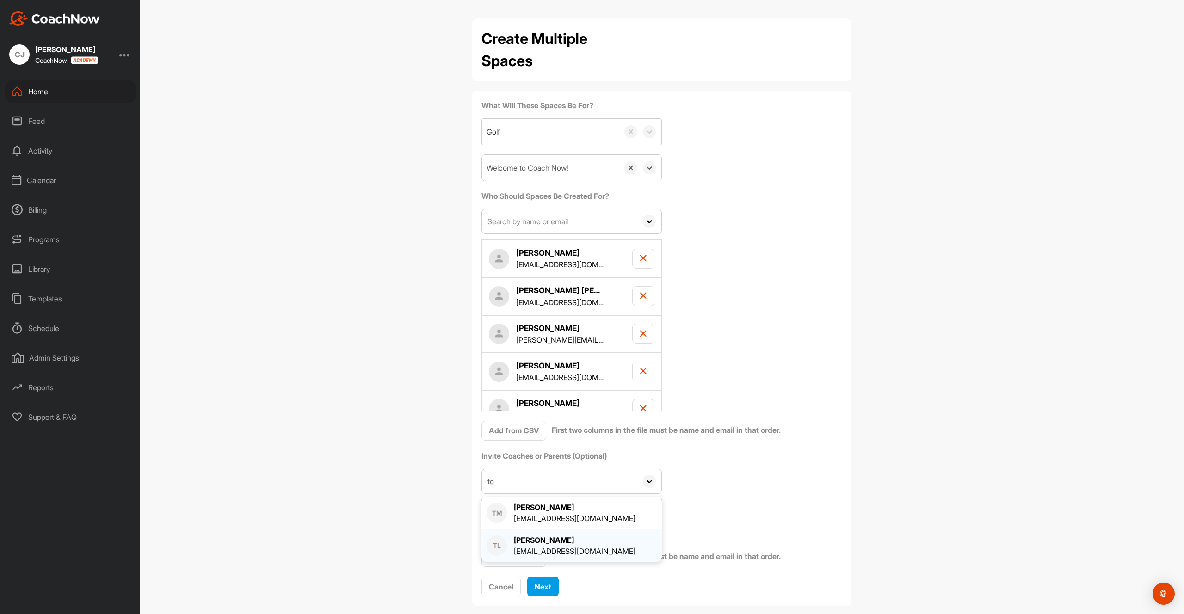
type input "to"
click at [528, 539] on div "[PERSON_NAME]" at bounding box center [575, 540] width 122 height 11
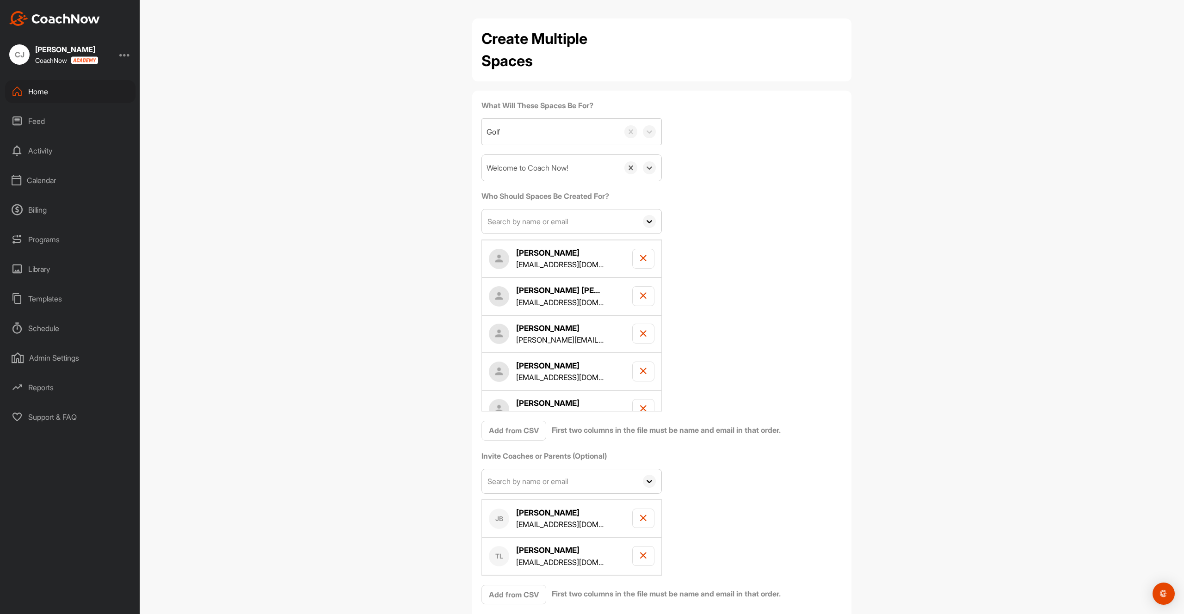
click at [518, 483] on input "text" at bounding box center [559, 481] width 155 height 24
type input "luk"
click at [534, 510] on div "[PERSON_NAME]" at bounding box center [575, 507] width 122 height 11
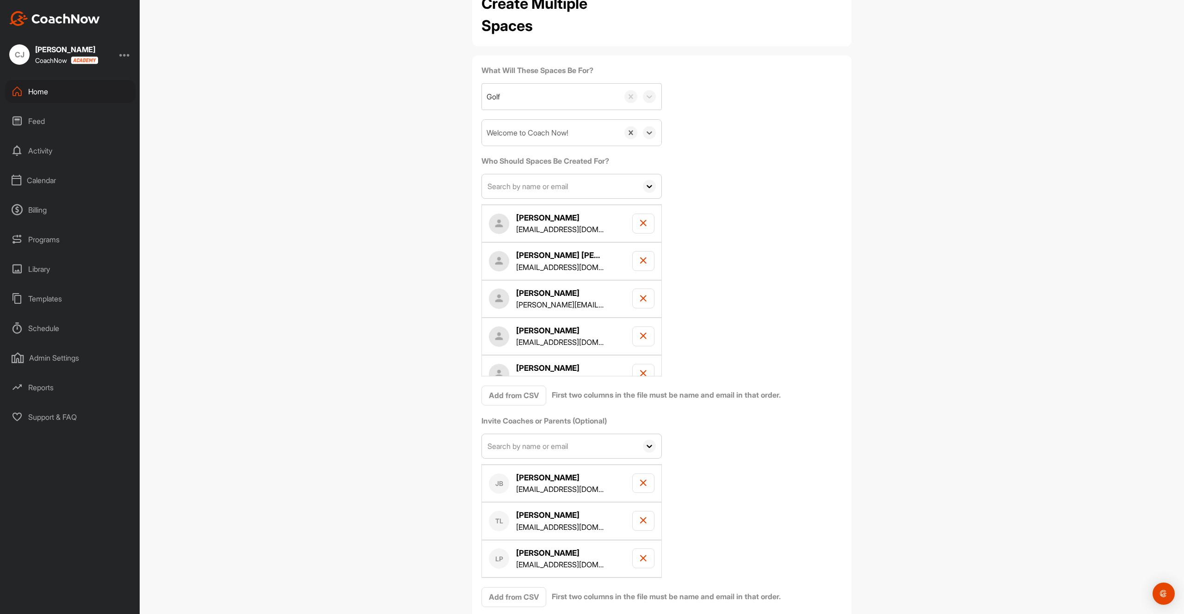
scroll to position [42, 0]
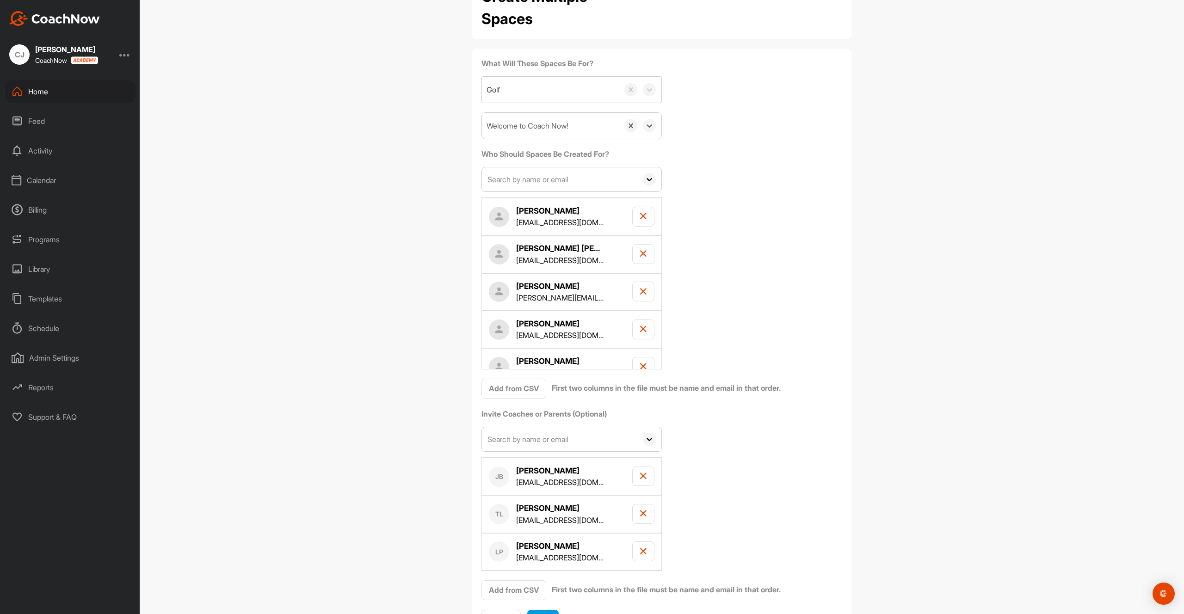
click at [587, 448] on input "text" at bounding box center [559, 439] width 155 height 24
type input "conn"
click at [597, 471] on div "[PERSON_NAME][EMAIL_ADDRESS][PERSON_NAME][DOMAIN_NAME]" at bounding box center [585, 482] width 143 height 22
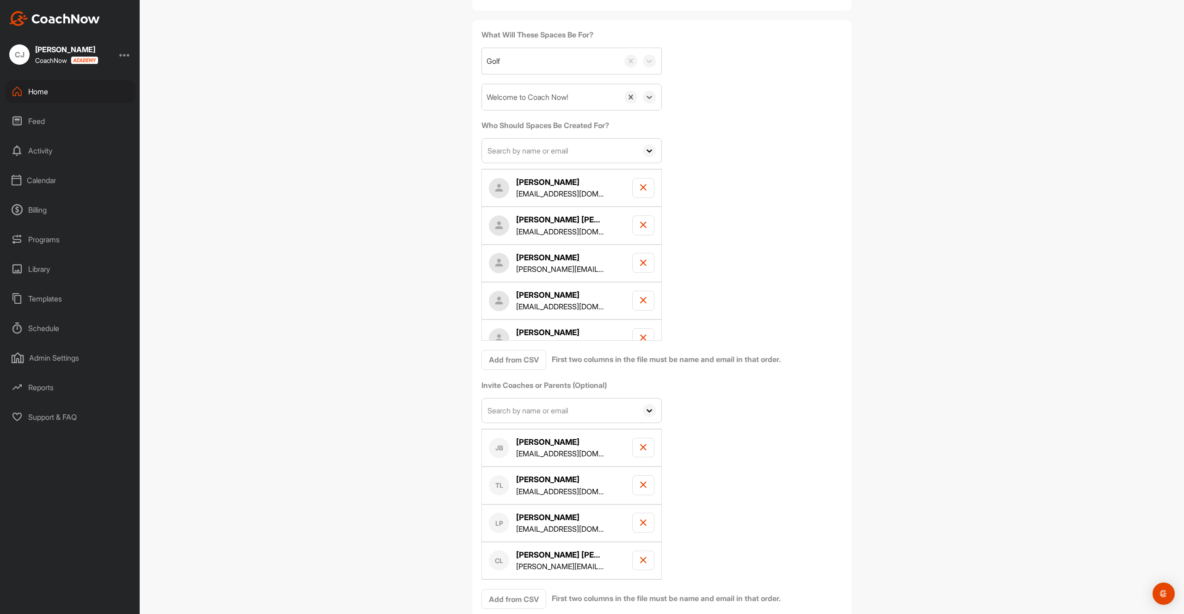
scroll to position [126, 0]
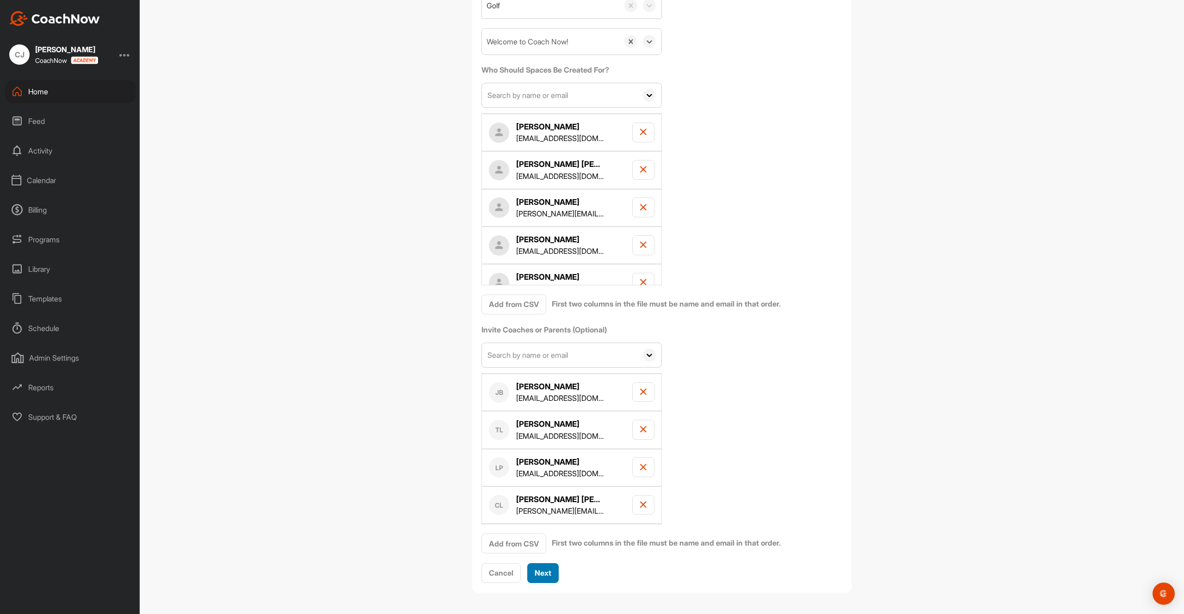
click at [547, 574] on span "Next" at bounding box center [543, 572] width 17 height 9
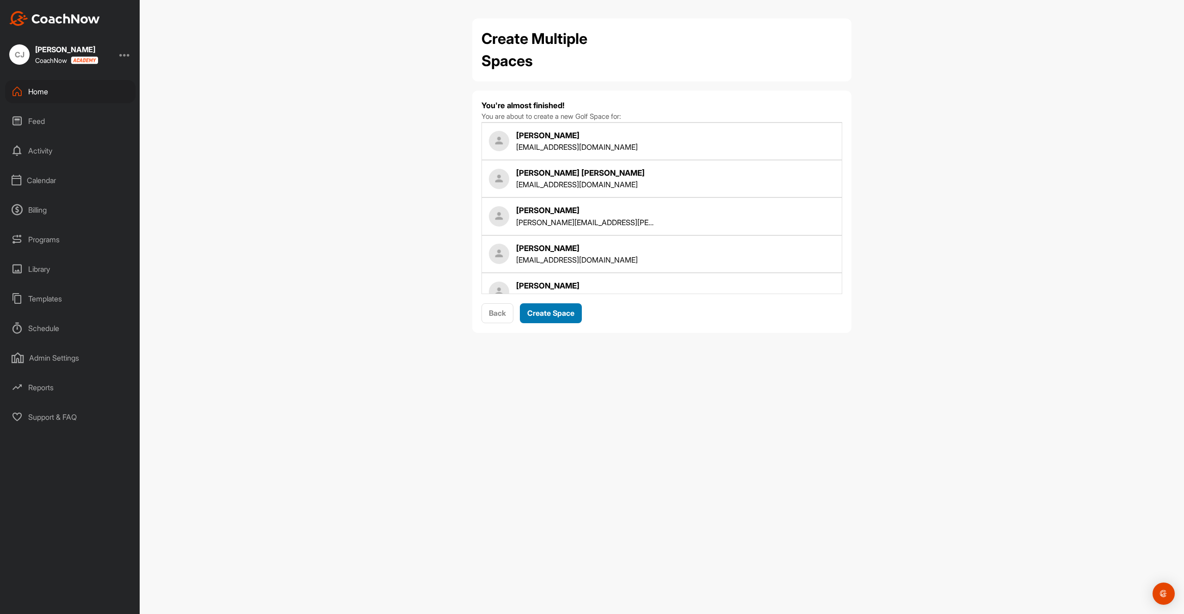
click at [555, 317] on span "Create Space" at bounding box center [550, 313] width 47 height 9
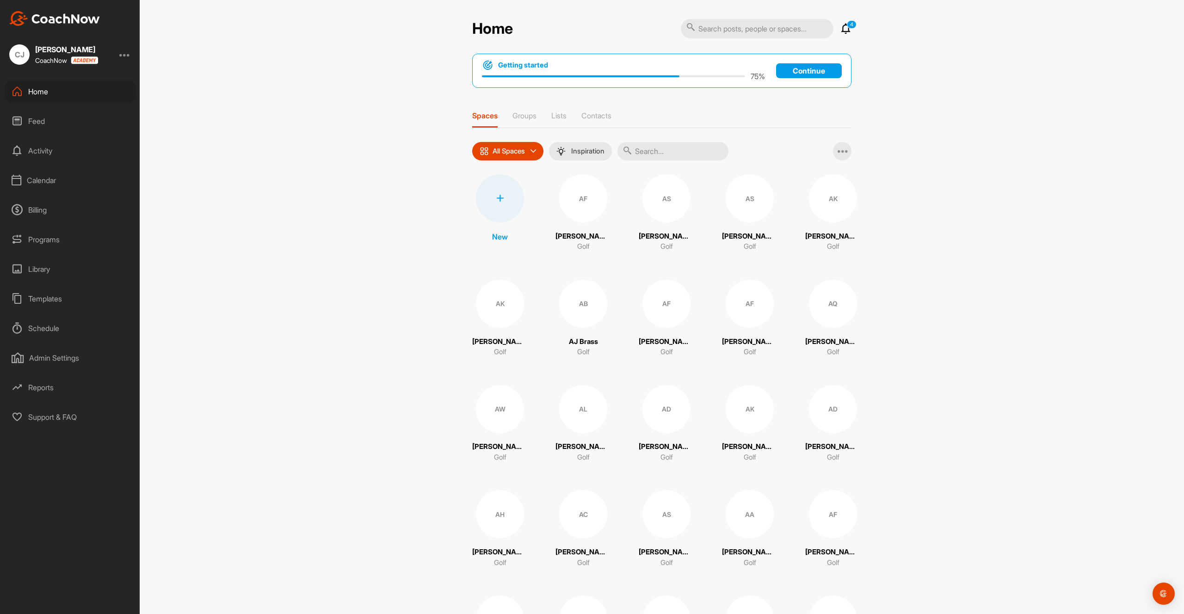
click at [578, 207] on div "AF" at bounding box center [583, 198] width 48 height 48
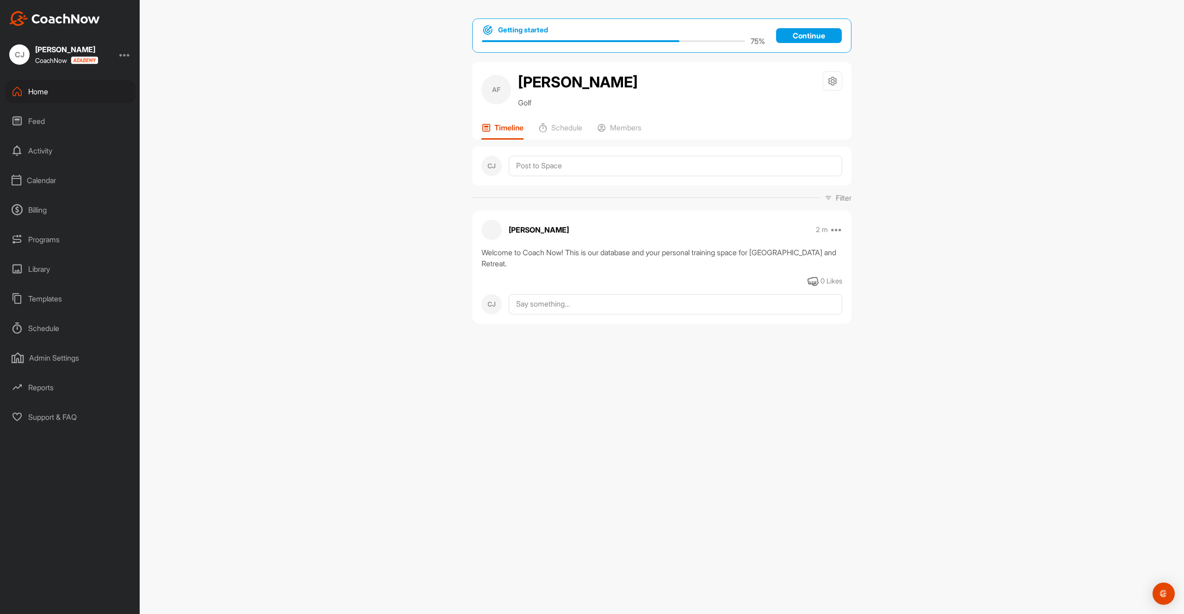
click at [76, 88] on div "Home" at bounding box center [70, 91] width 130 height 23
